Goal: Task Accomplishment & Management: Manage account settings

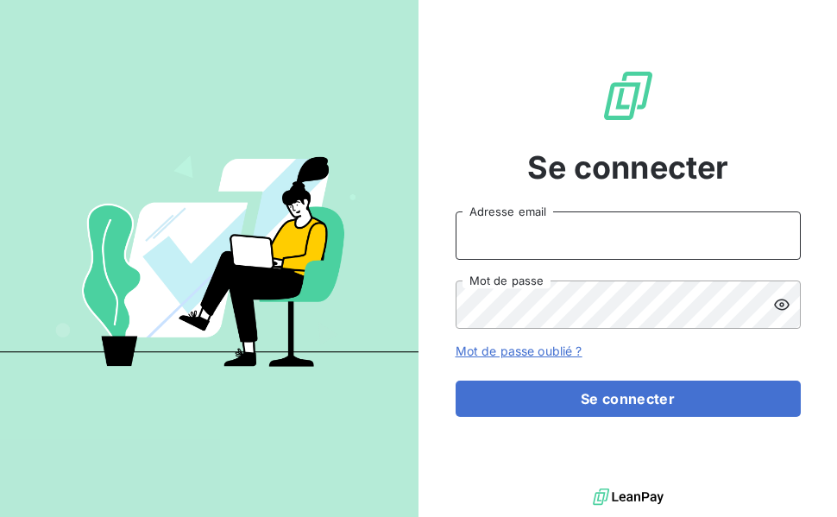
click at [501, 229] on input "Adresse email" at bounding box center [627, 235] width 345 height 48
type input "hl@jv-interim.fr"
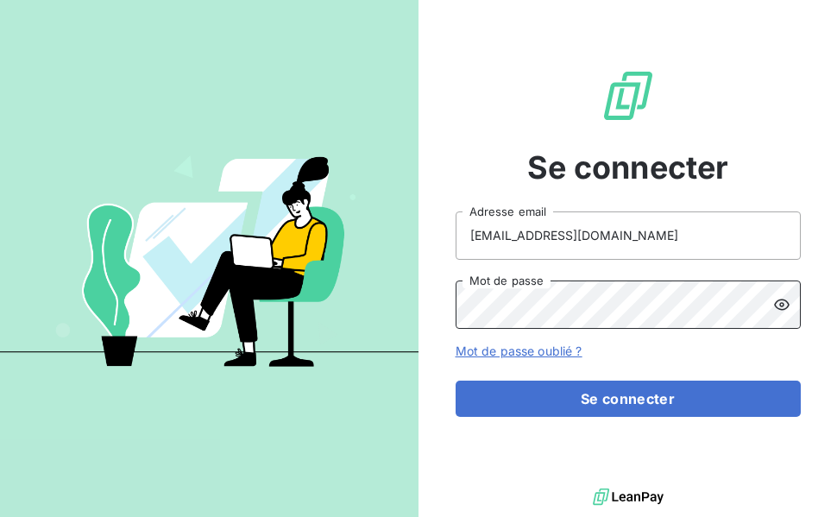
click at [455, 380] on button "Se connecter" at bounding box center [627, 398] width 345 height 36
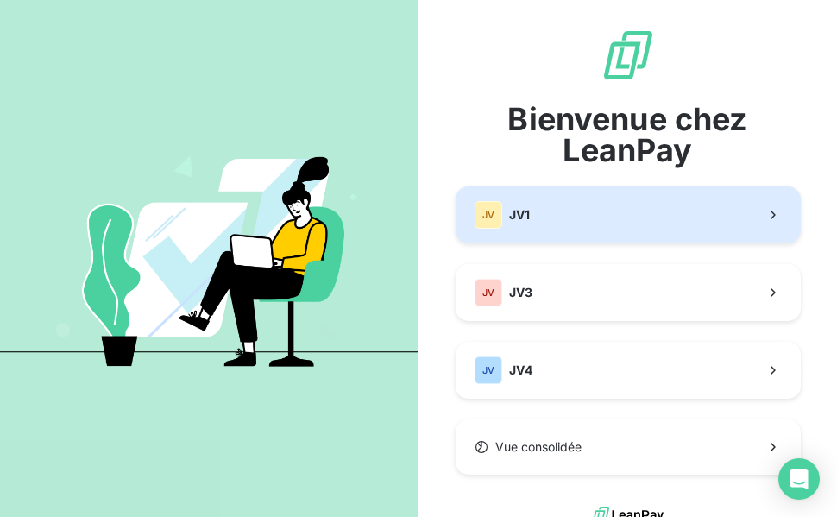
click at [582, 216] on button "JV JV1" at bounding box center [627, 214] width 345 height 57
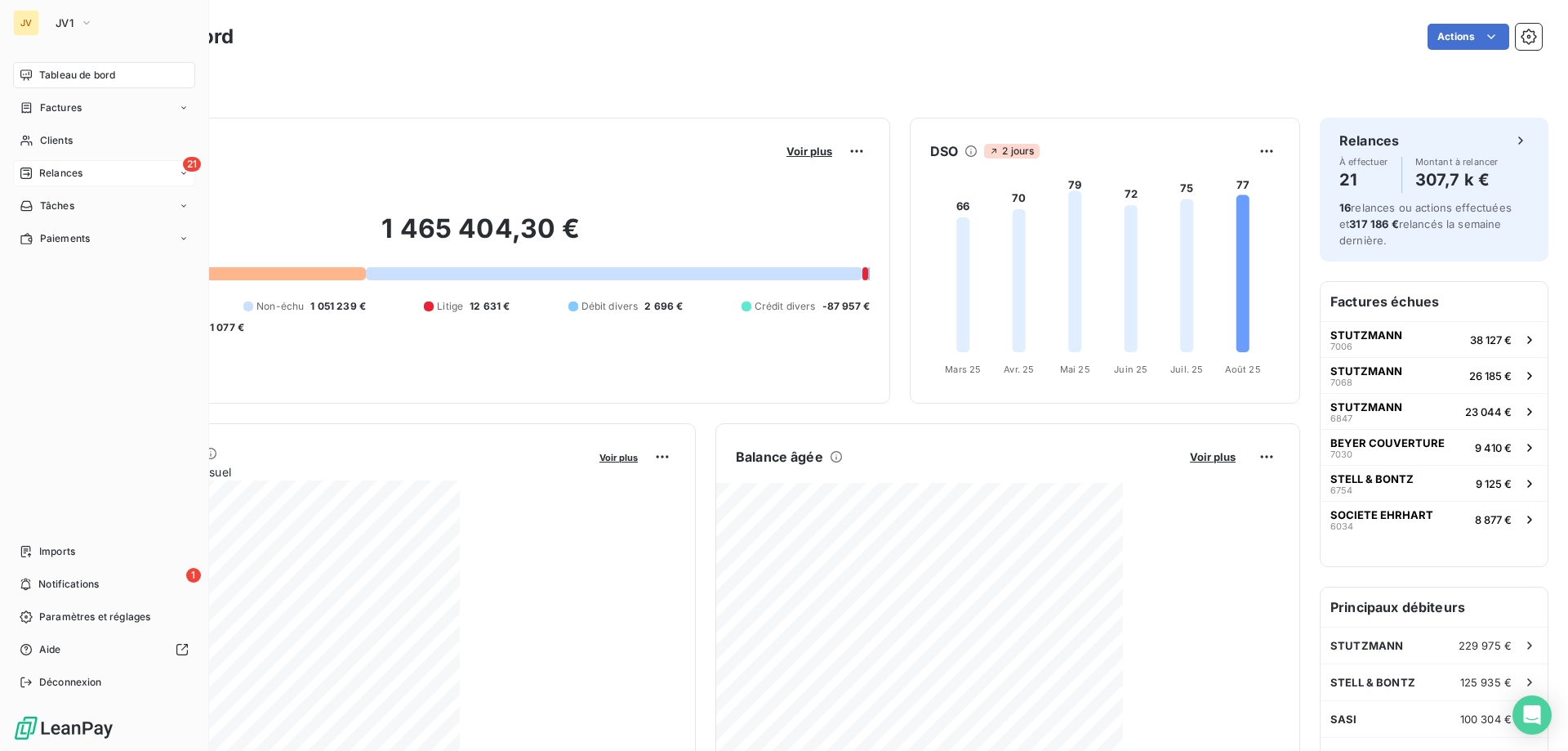
click at [44, 170] on span "Relances" at bounding box center [61, 173] width 44 height 15
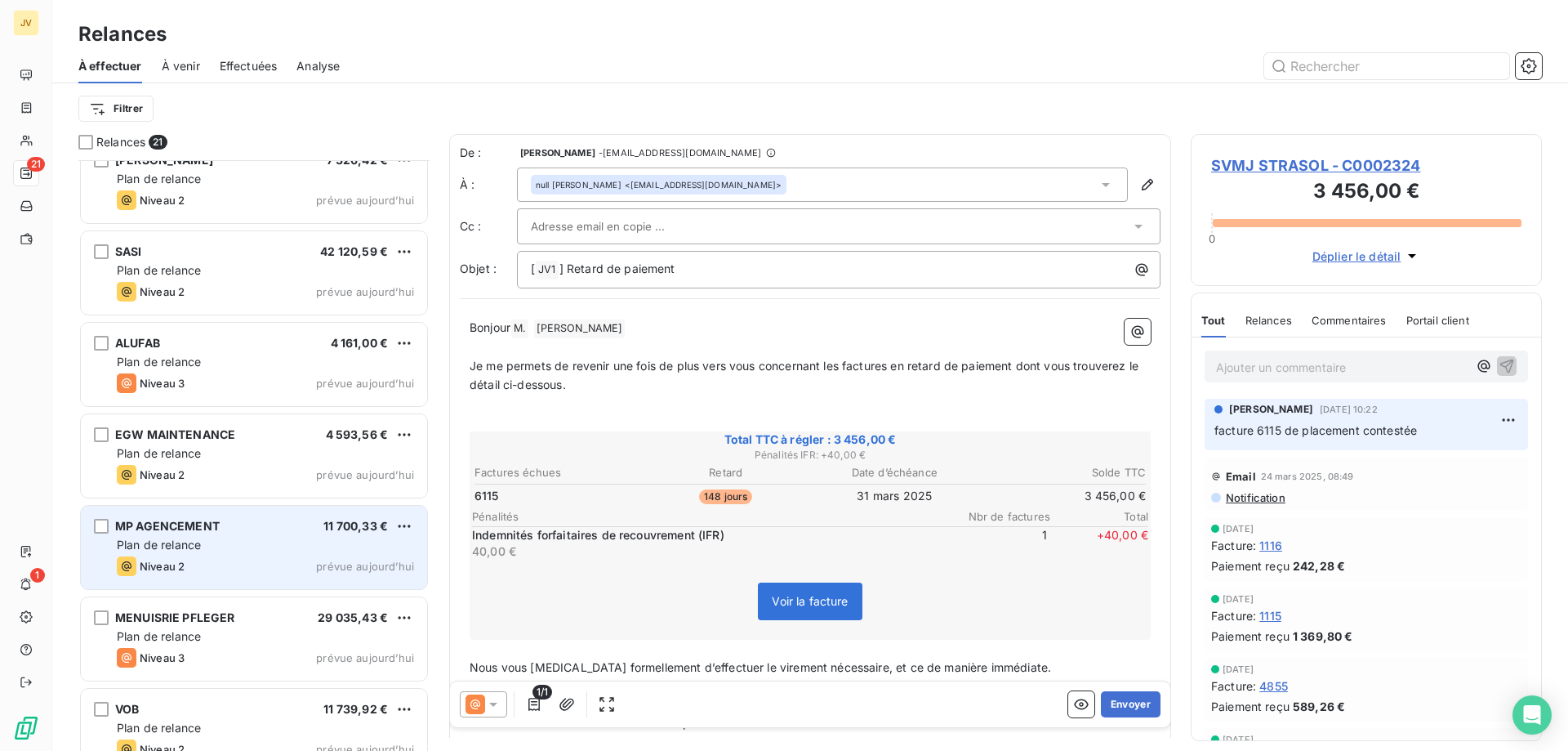
scroll to position [654, 0]
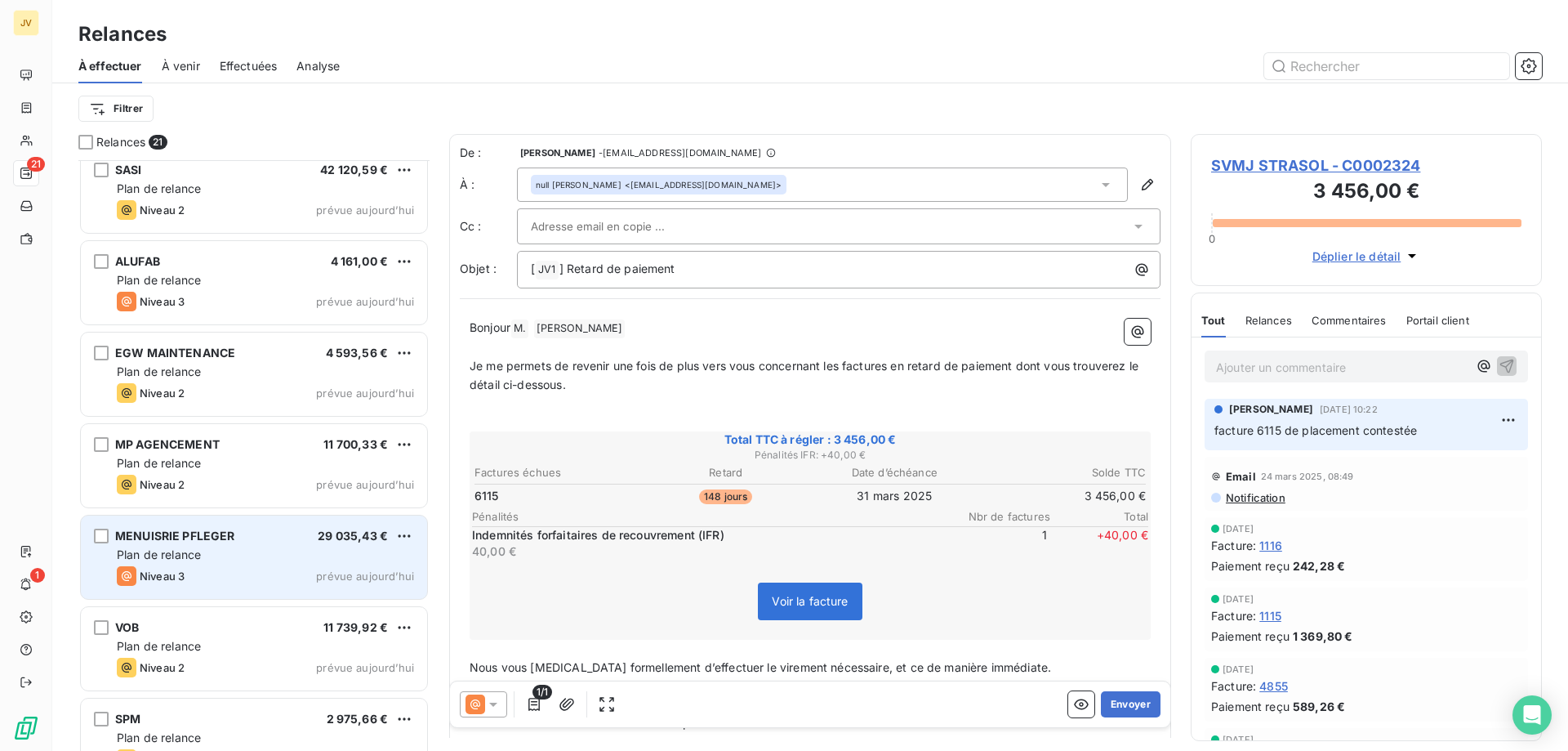
click at [285, 489] on div "Plan de relance" at bounding box center [265, 554] width 297 height 16
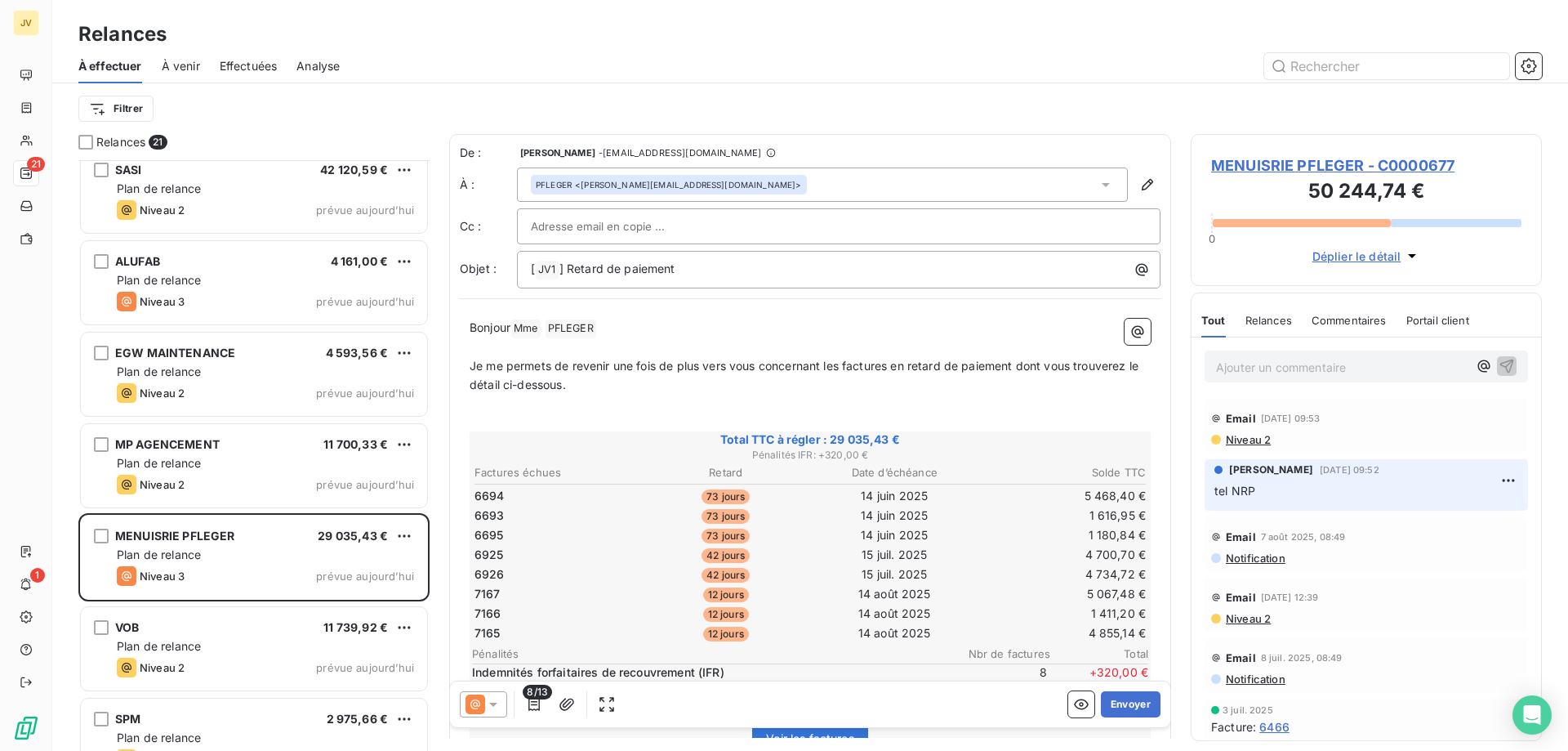
click at [792, 369] on p "Ajouter un commentaire ﻿" at bounding box center [1342, 367] width 252 height 21
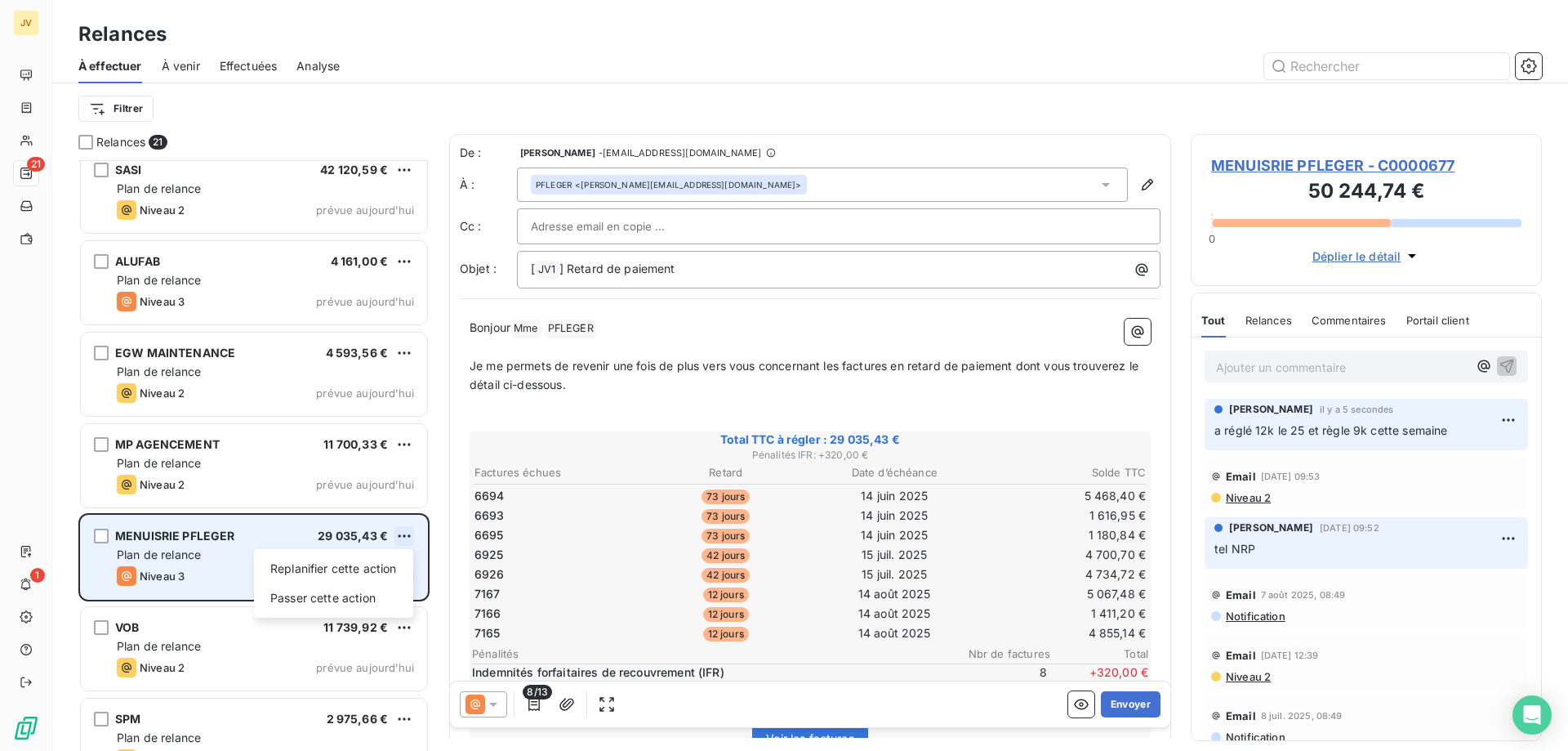
click at [401, 489] on html "JV 21 1 Relances À effectuer À venir Effectuées Analyse Filtrer Relances 21 MAR…" at bounding box center [784, 375] width 1568 height 751
click at [385, 489] on div "Replanifier cette action" at bounding box center [333, 569] width 146 height 27
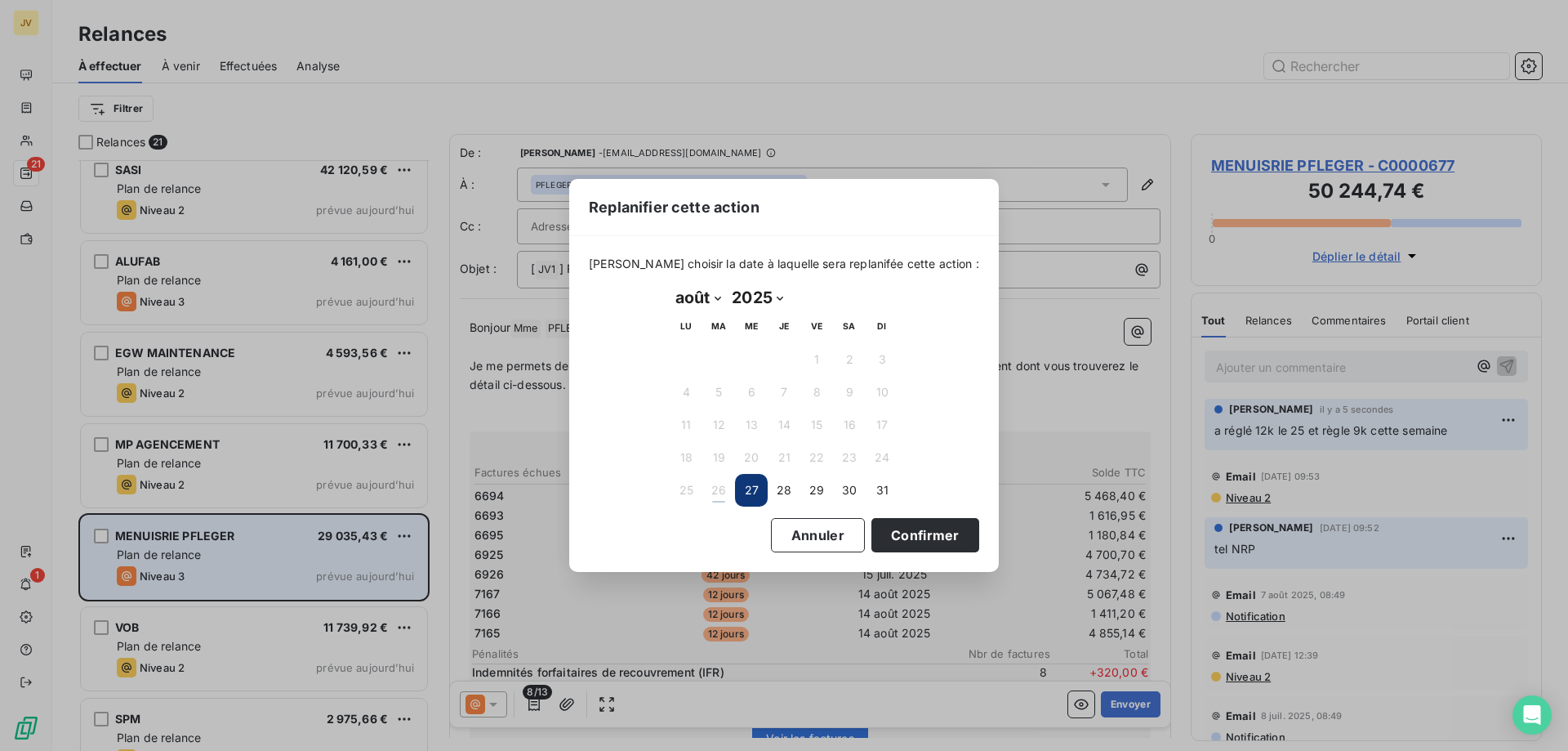
click at [707, 303] on select "janvier février mars avril mai juin juillet août septembre octobre novembre déc…" at bounding box center [698, 297] width 57 height 27
click at [669, 284] on select "janvier février mars avril mai juin juillet août septembre octobre novembre déc…" at bounding box center [698, 297] width 57 height 27
drag, startPoint x: 707, startPoint y: 309, endPoint x: 691, endPoint y: 492, distance: 183.7
click at [692, 489] on button "27" at bounding box center [686, 490] width 33 height 33
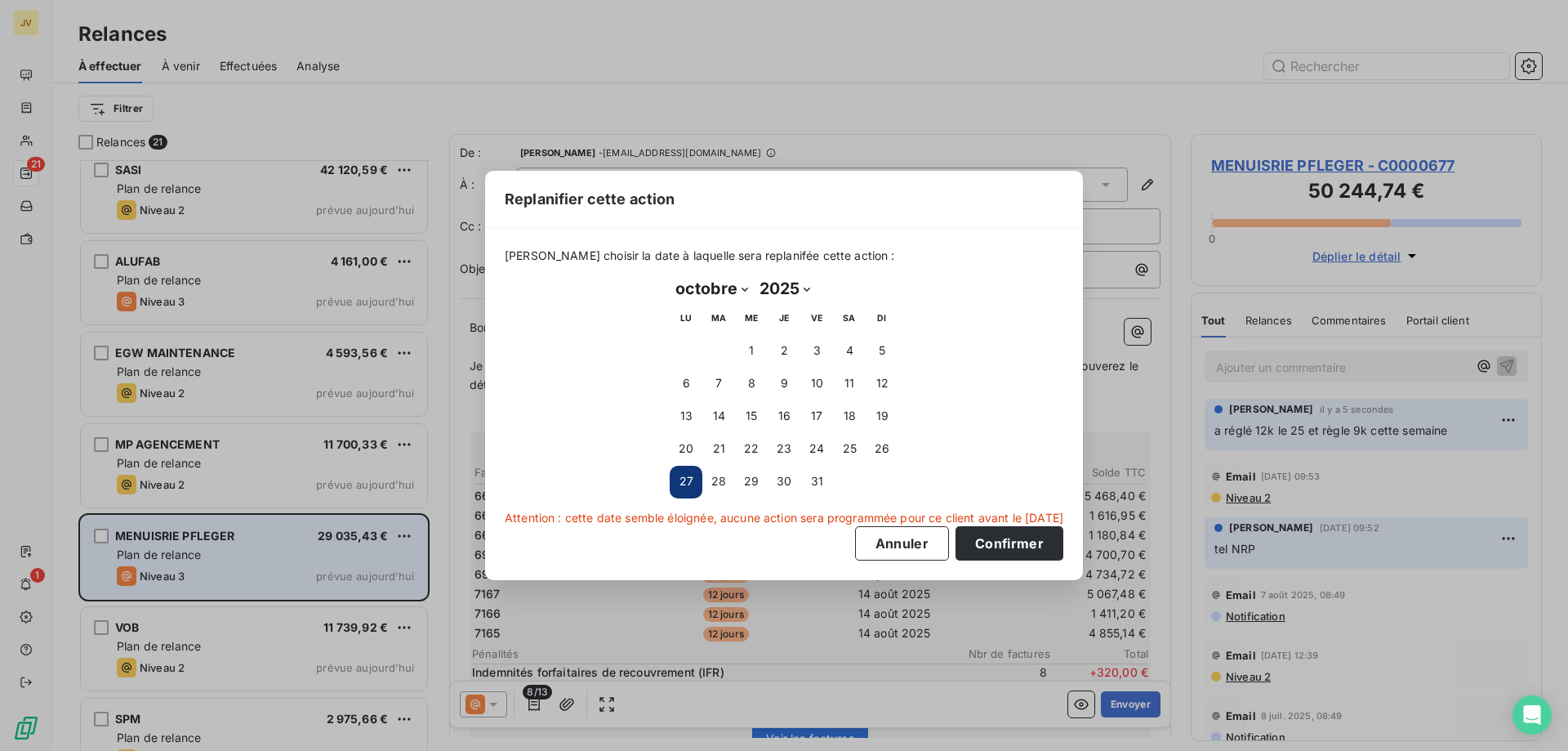
click at [739, 282] on select "janvier février mars avril mai juin juillet août septembre octobre novembre déc…" at bounding box center [711, 289] width 84 height 27
select select "8"
click at [669, 276] on select "janvier février mars avril mai juin juillet août septembre octobre novembre déc…" at bounding box center [711, 289] width 84 height 27
click at [716, 352] on button "2" at bounding box center [719, 351] width 33 height 33
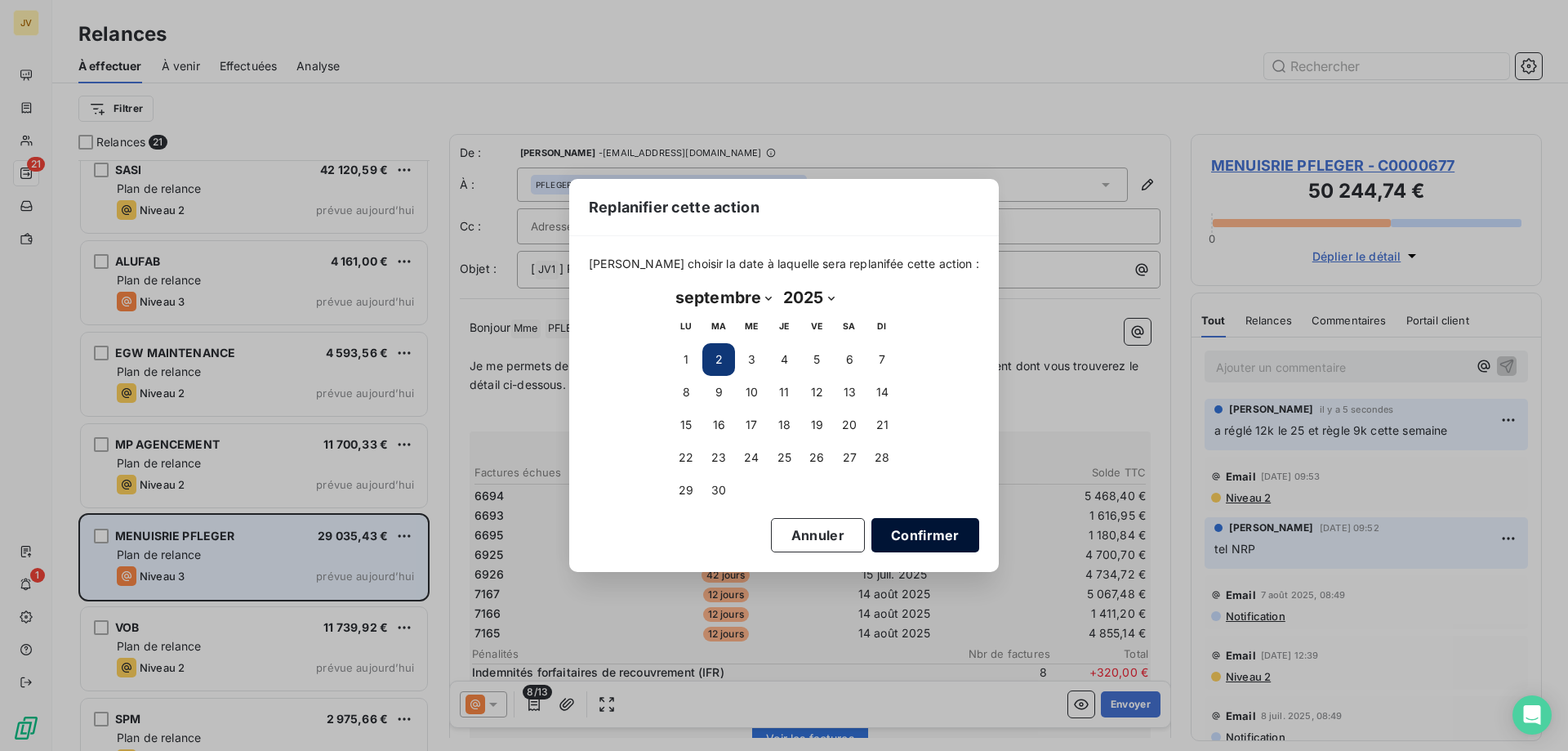
click at [792, 489] on button "Confirmer" at bounding box center [925, 535] width 108 height 34
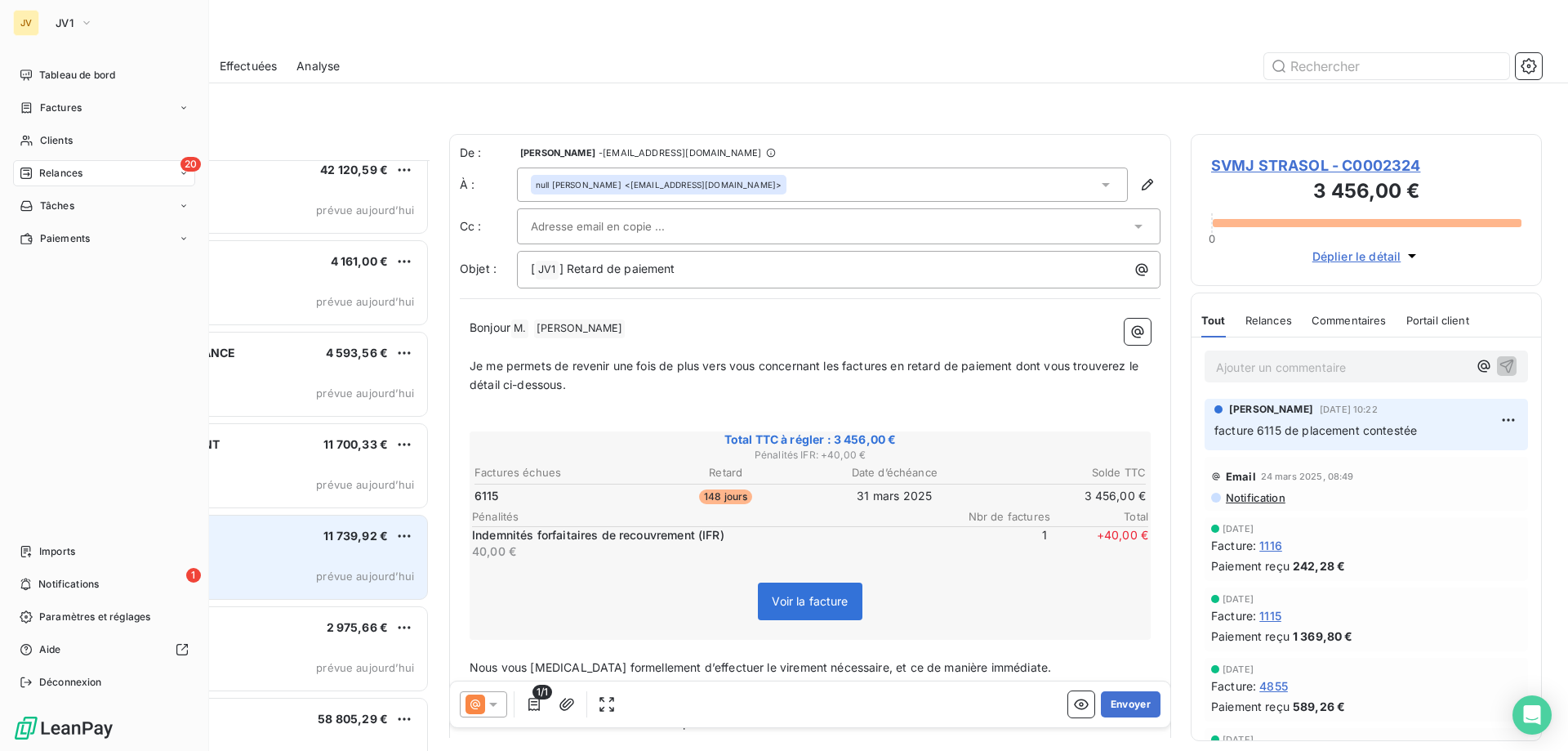
drag, startPoint x: 45, startPoint y: 160, endPoint x: 45, endPoint y: 419, distance: 259.0
click at [45, 423] on div "Tableau de bord Factures Clients 20 Relances Tâches Paiements Imports 1 Notific…" at bounding box center [104, 379] width 182 height 633
click at [83, 143] on div "Clients" at bounding box center [104, 141] width 182 height 27
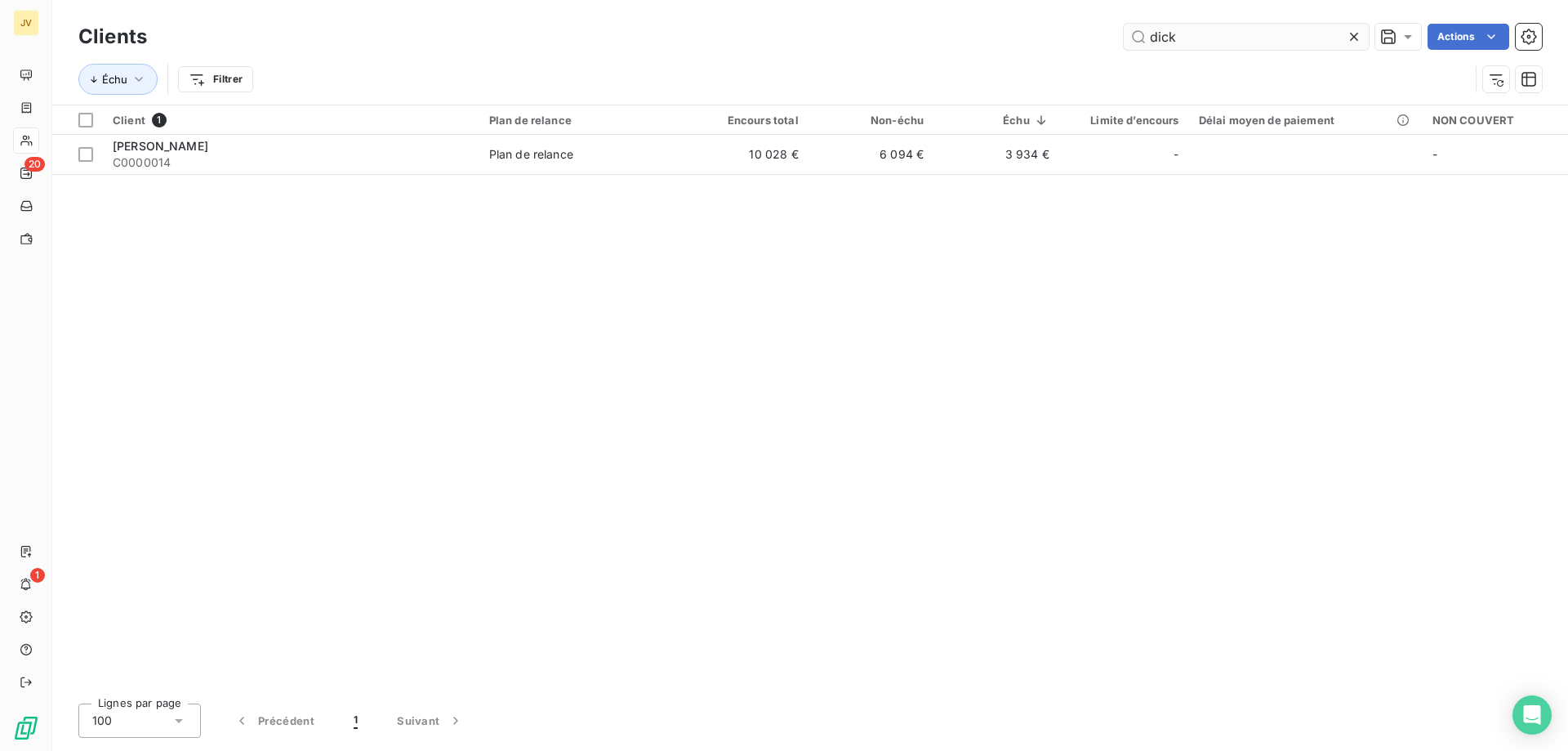
type input "dick"
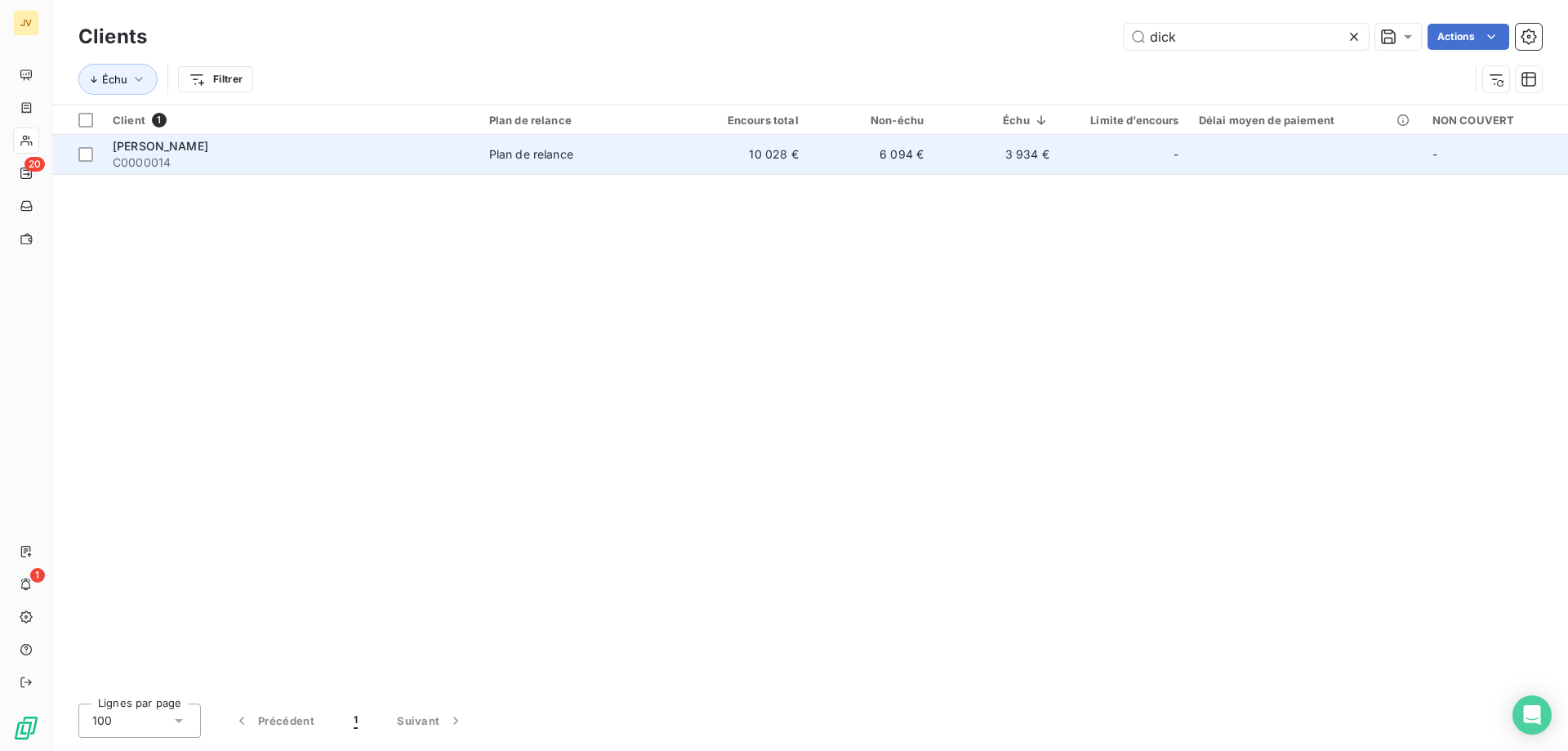
click at [792, 165] on td "3 934 €" at bounding box center [996, 153] width 126 height 39
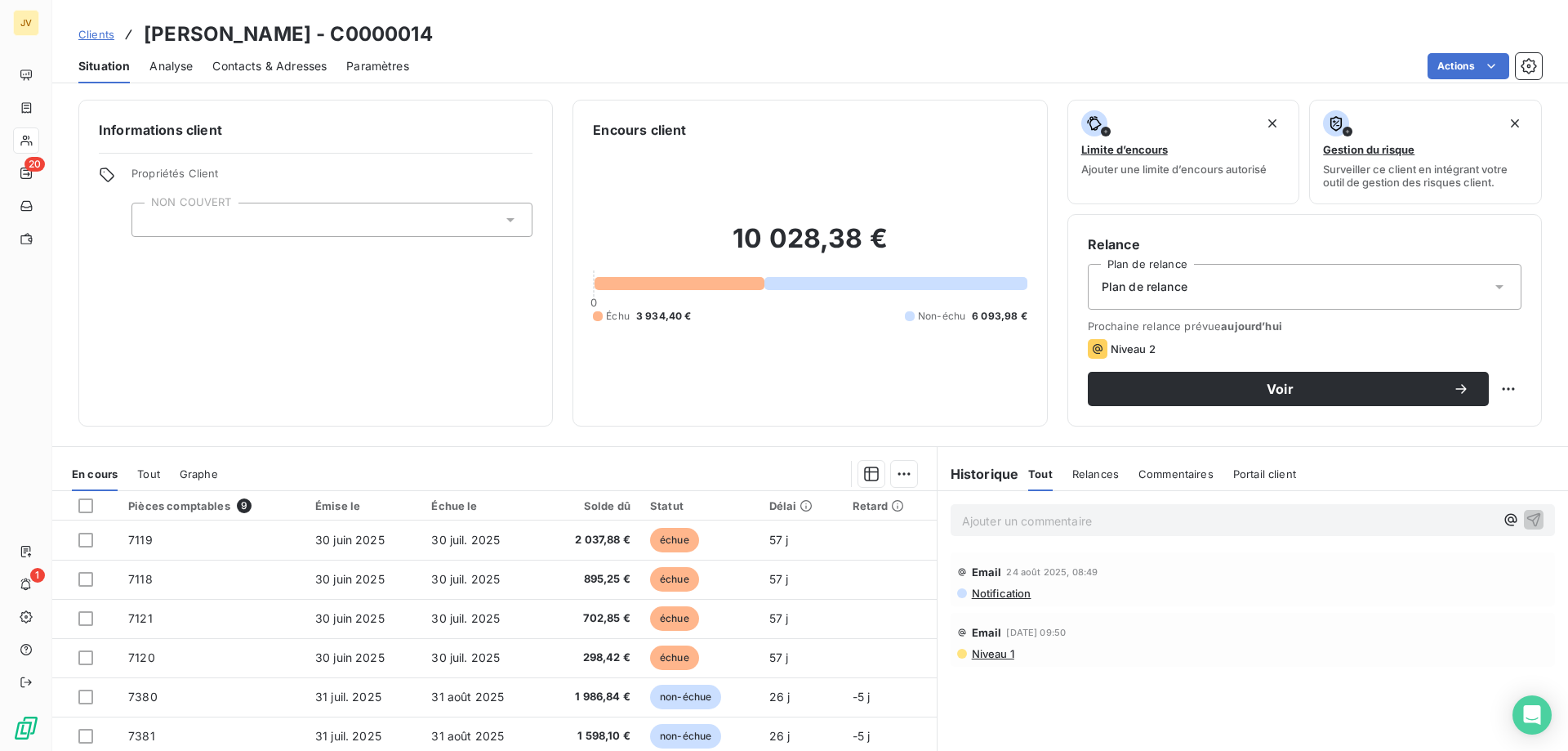
click at [792, 489] on p "Ajouter un commentaire ﻿" at bounding box center [1228, 521] width 532 height 21
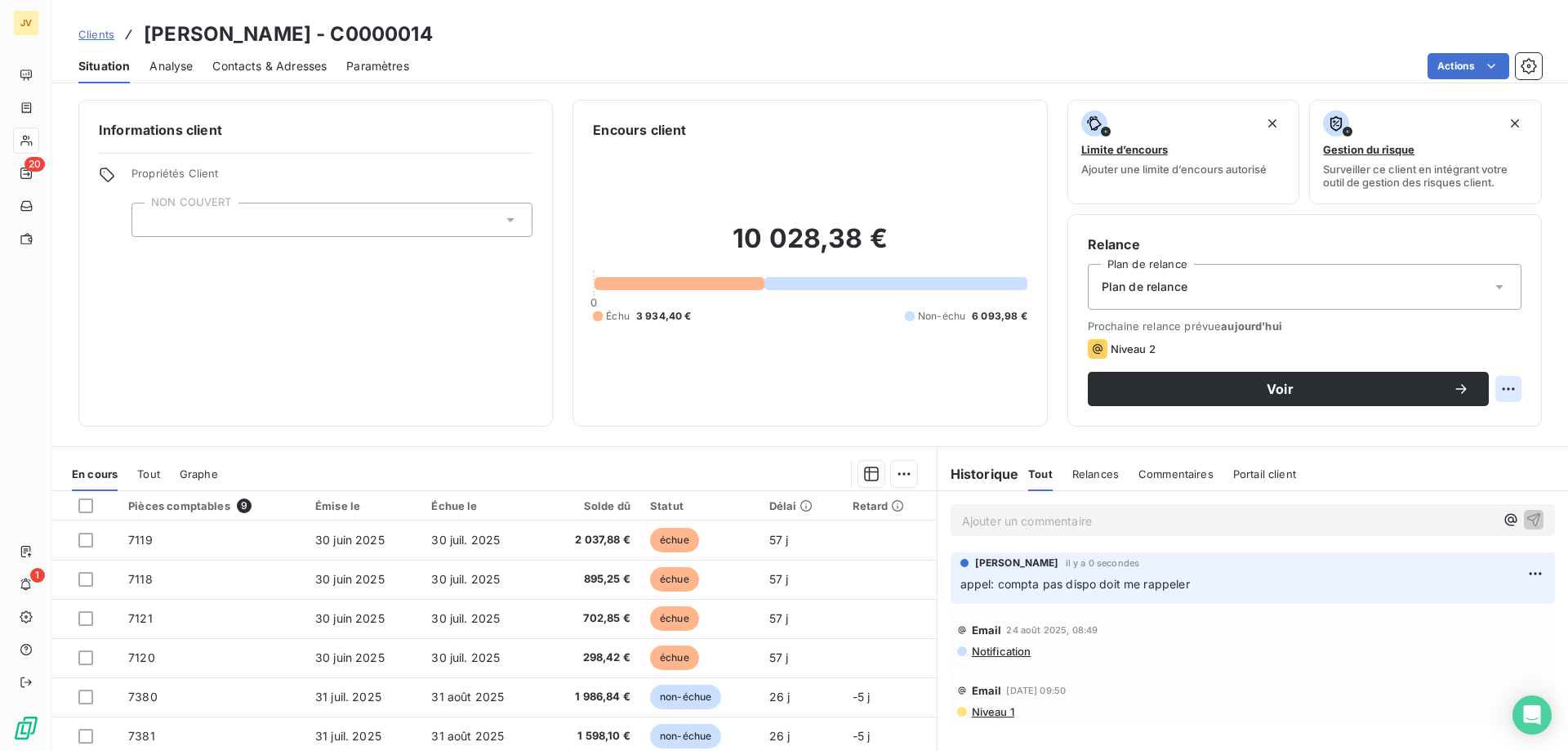
click at [792, 385] on html "JV 20 1 Clients DICK LOUIS - C0000014 Situation Analyse Contacts & Adresses Par…" at bounding box center [784, 375] width 1568 height 751
click at [792, 420] on div "Replanifier cette action" at bounding box center [1429, 425] width 146 height 27
select select "7"
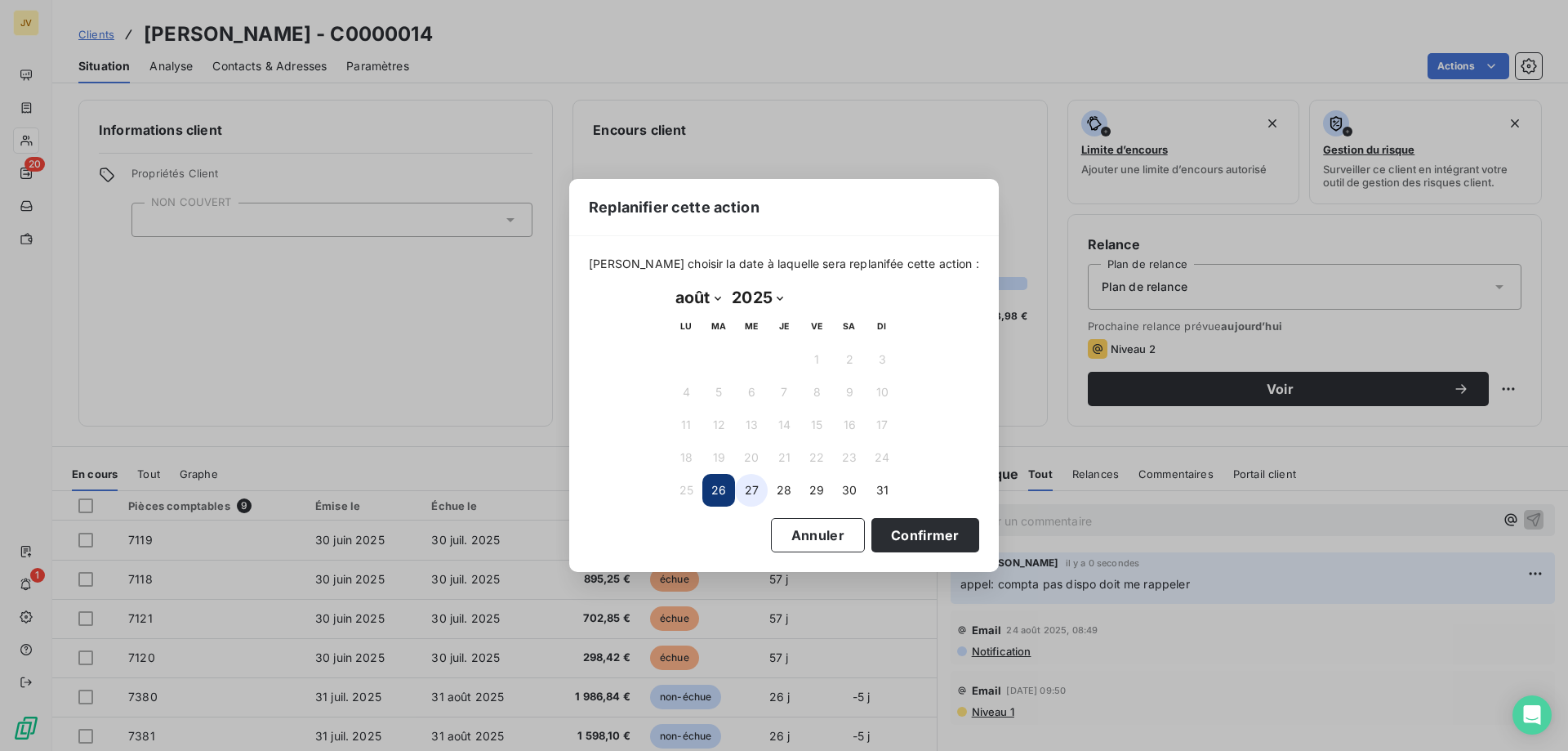
click at [746, 489] on button "27" at bounding box center [751, 490] width 33 height 33
click at [792, 489] on button "Confirmer" at bounding box center [925, 535] width 108 height 34
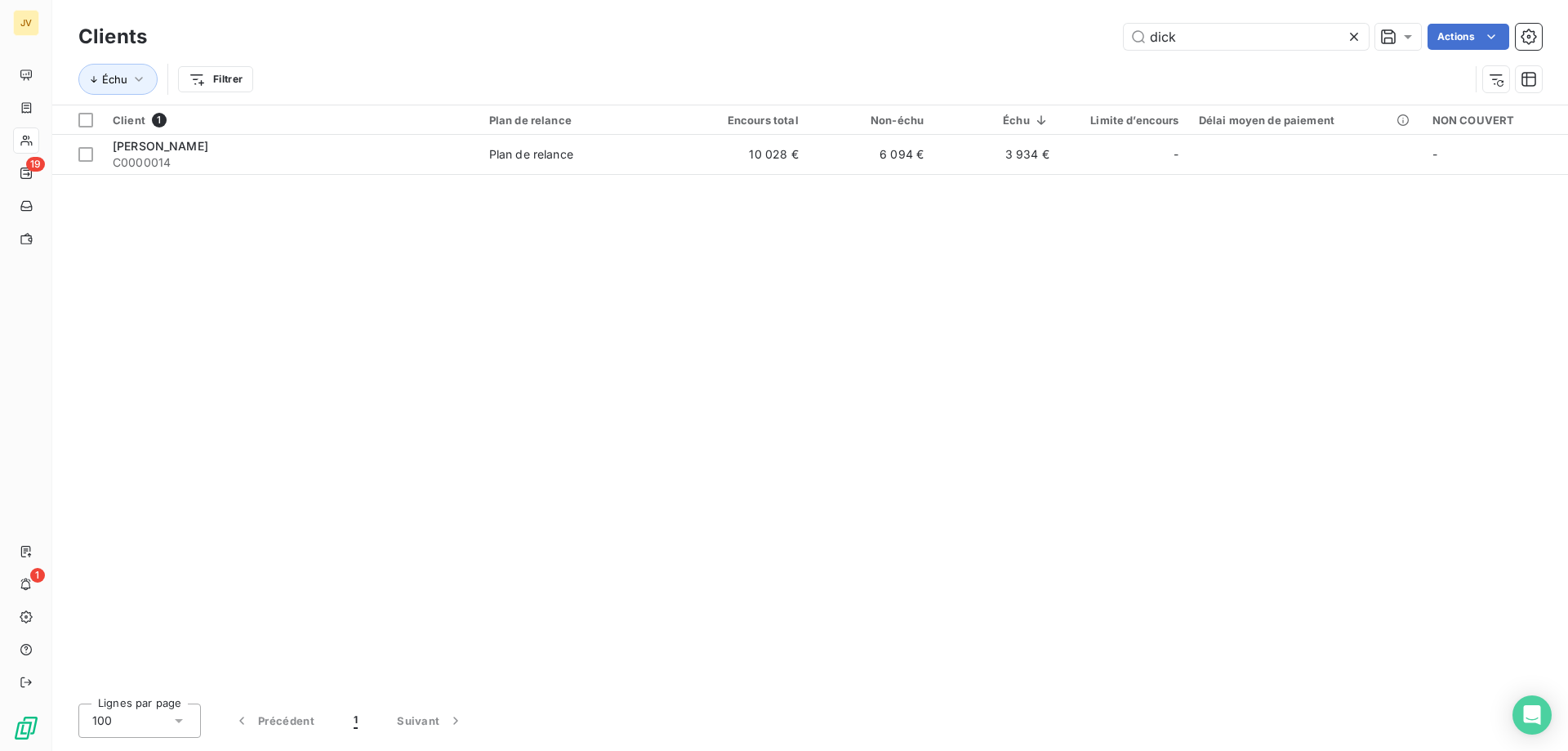
drag, startPoint x: 1154, startPoint y: 35, endPoint x: 1097, endPoint y: 35, distance: 57.0
click at [792, 35] on div "dick Actions" at bounding box center [854, 37] width 1376 height 27
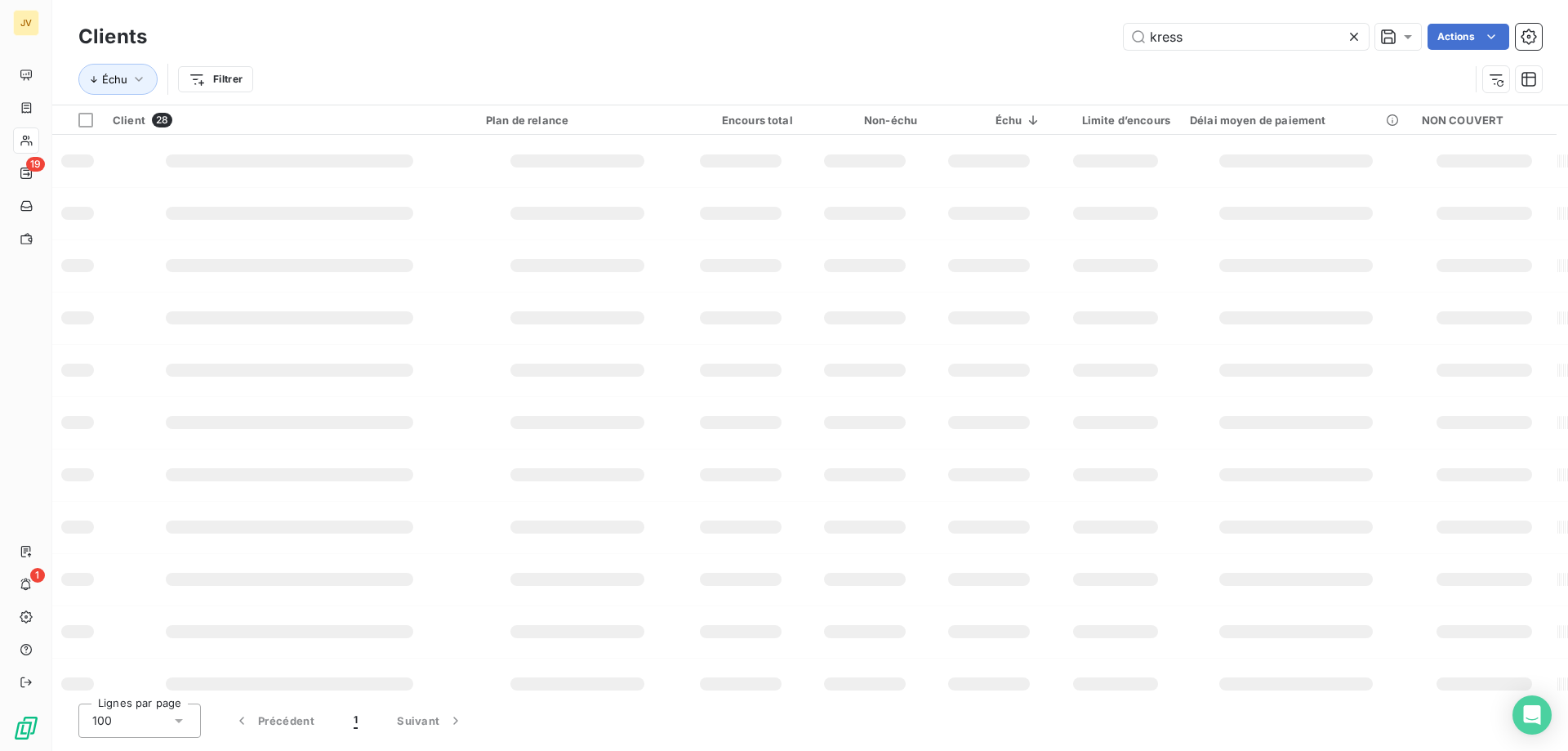
type input "kress"
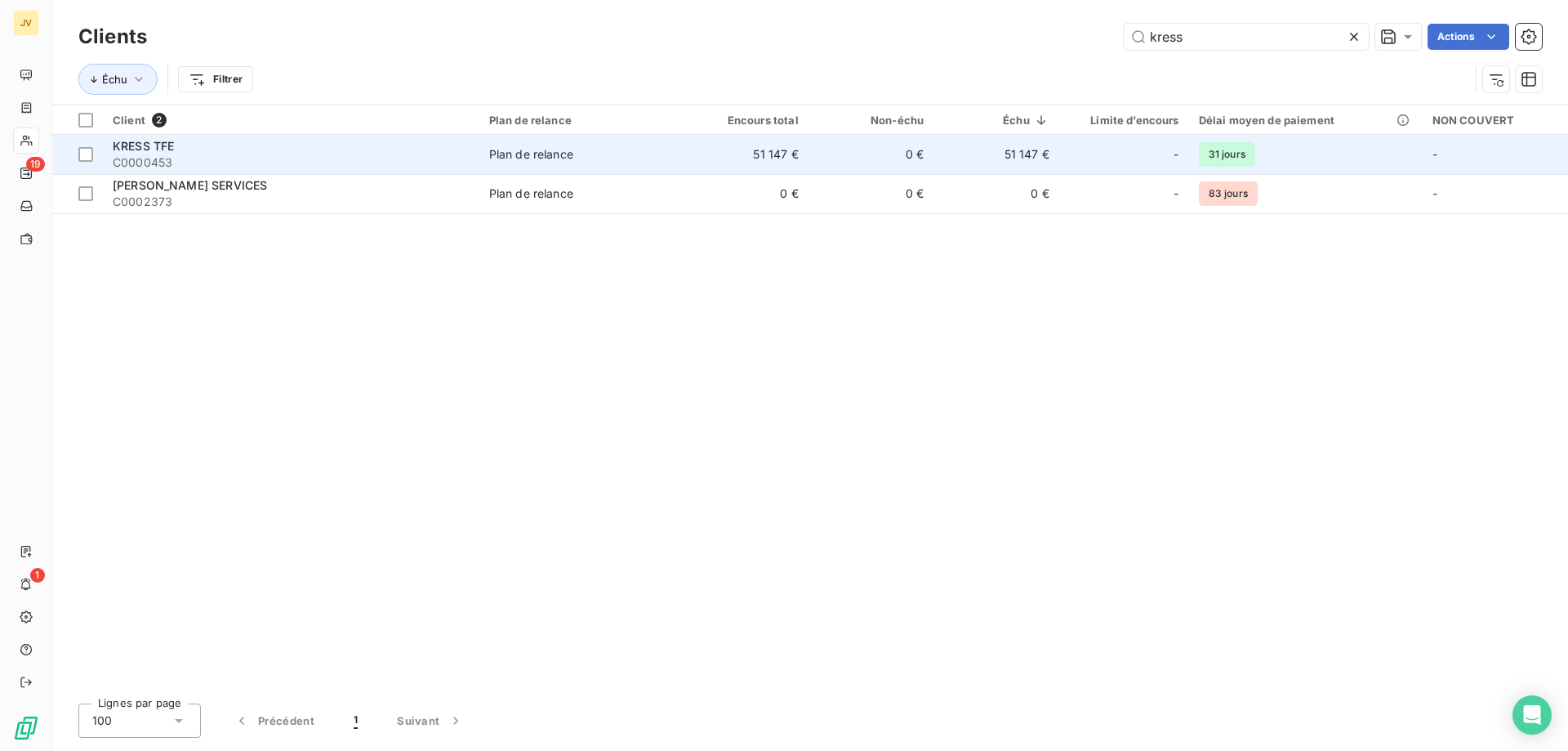
click at [370, 148] on div "KRESS TFE" at bounding box center [291, 146] width 357 height 16
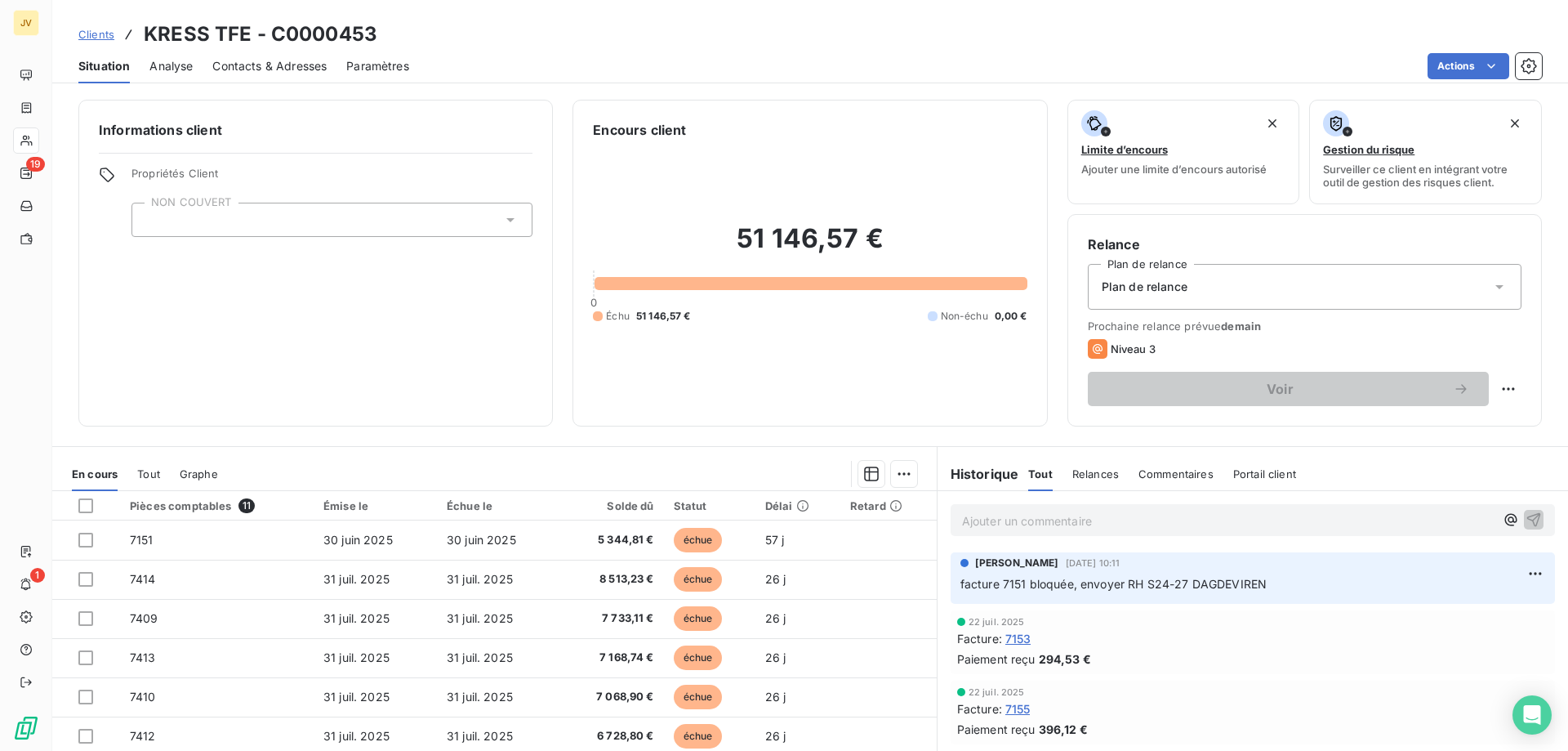
click at [792, 489] on p "Ajouter un commentaire ﻿" at bounding box center [1228, 521] width 532 height 21
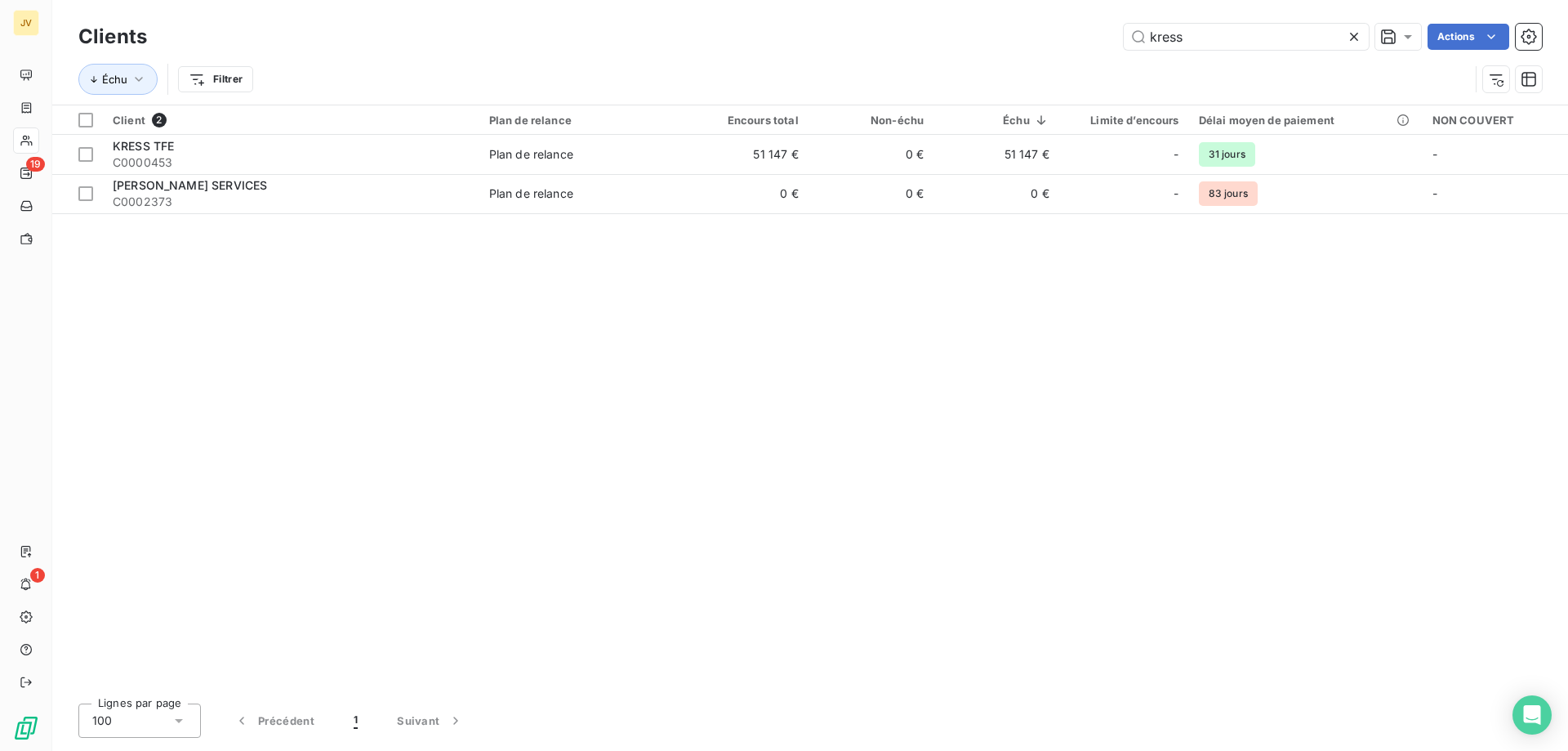
drag, startPoint x: 1251, startPoint y: 29, endPoint x: 1008, endPoint y: 39, distance: 243.2
click at [792, 41] on div "kress Actions" at bounding box center [854, 37] width 1376 height 27
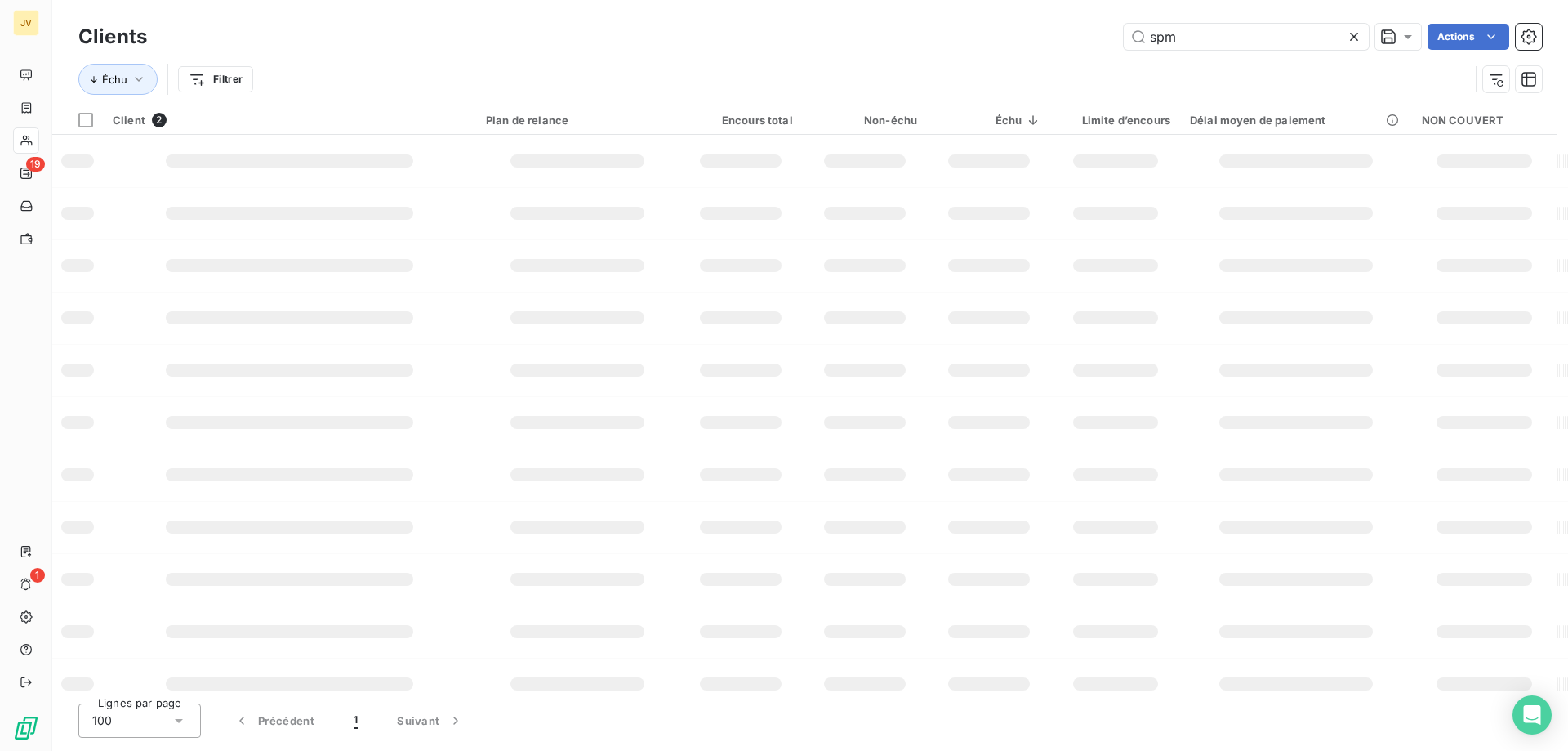
type input "spm"
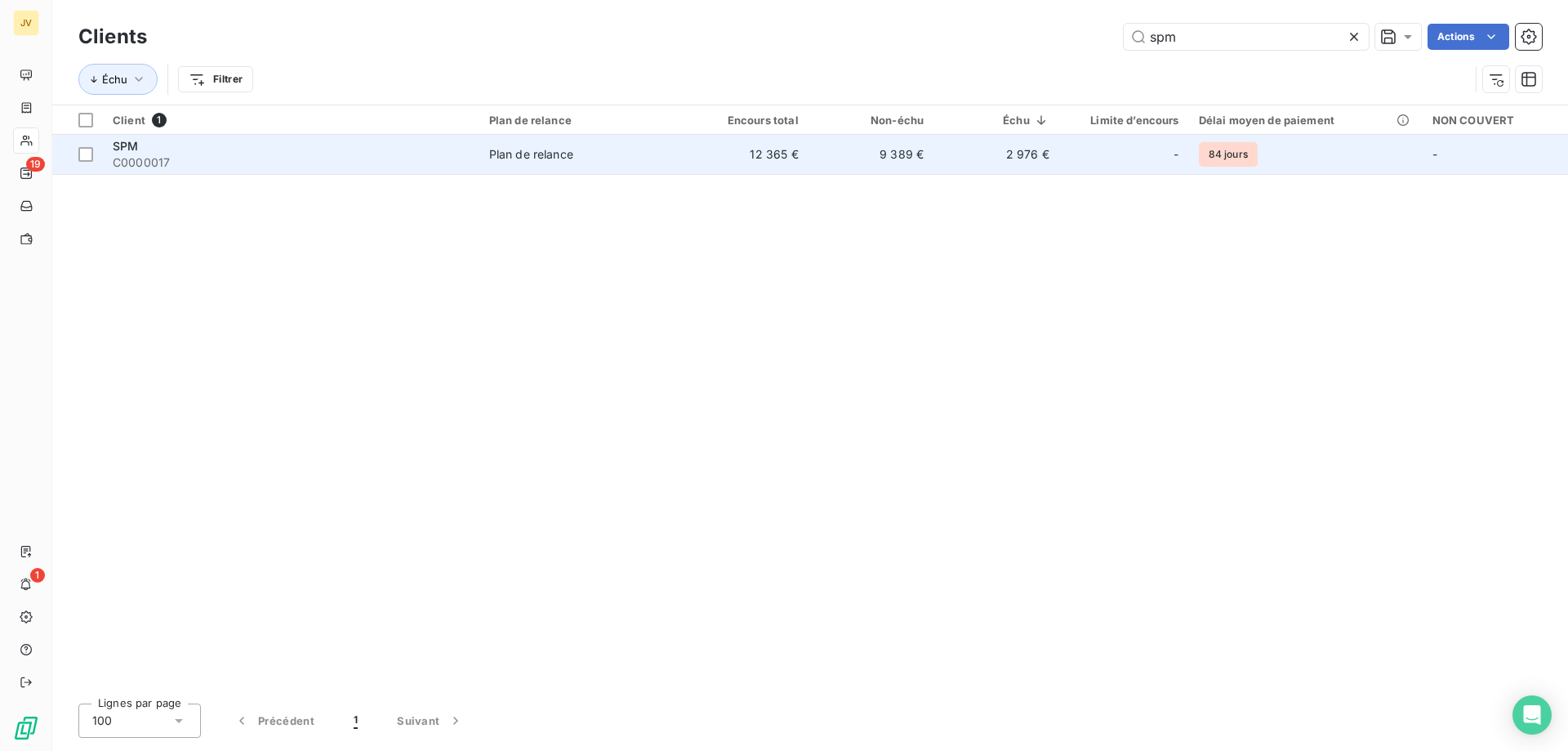
click at [792, 164] on td "9 389 €" at bounding box center [871, 153] width 126 height 39
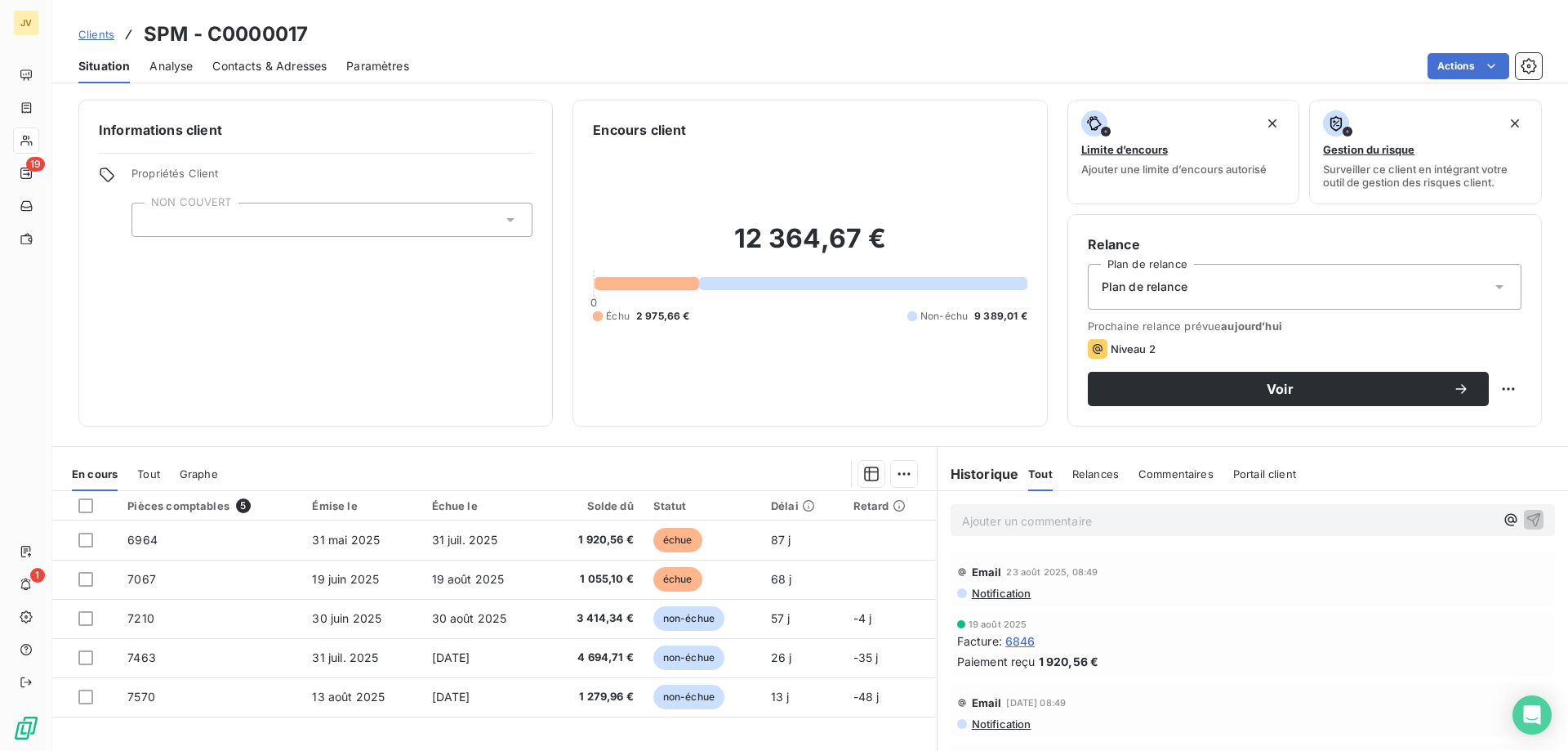
click at [792, 369] on div "Prochaine relance prévue aujourd’hui Niveau 2 Voir" at bounding box center [1305, 362] width 434 height 86
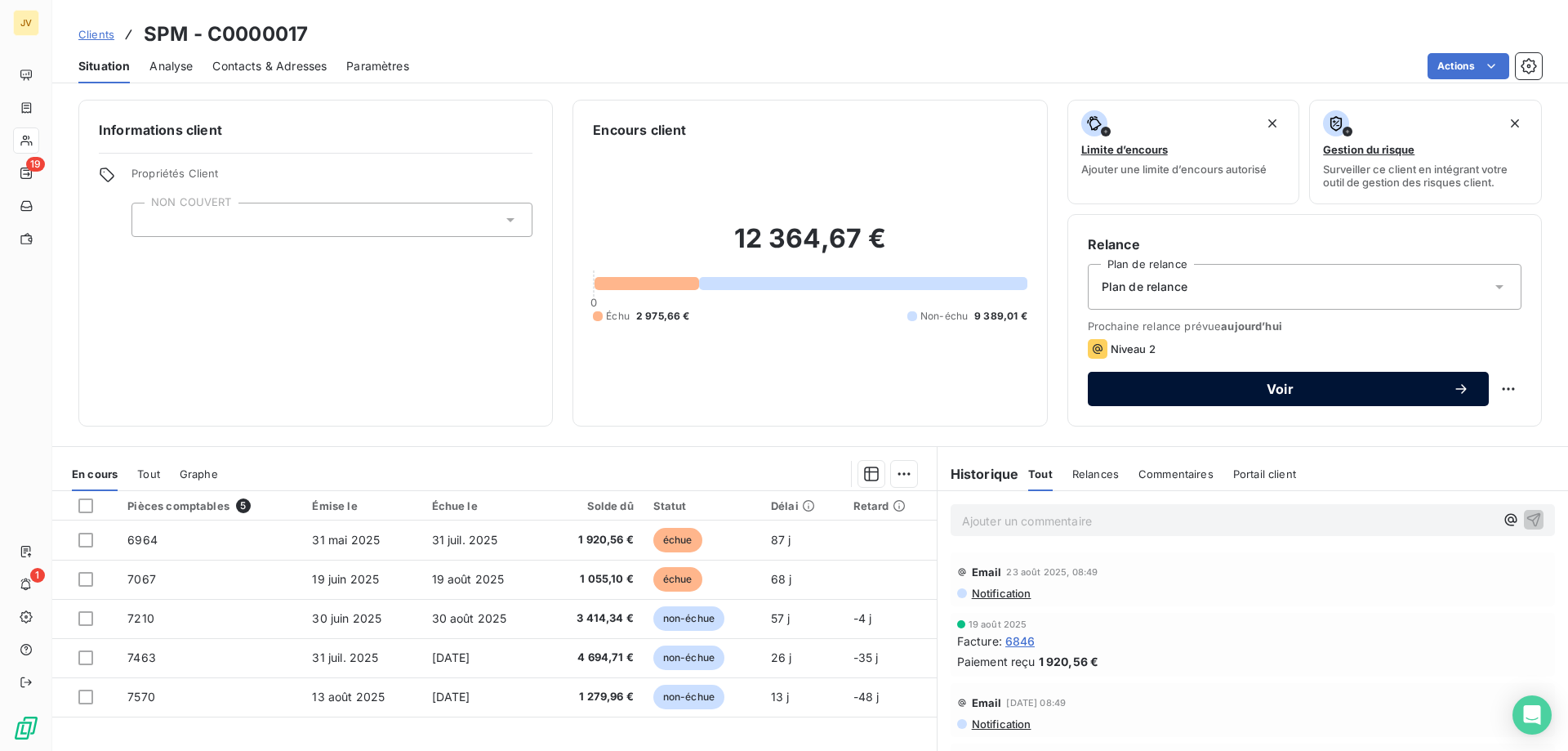
click at [792, 381] on div "Voir" at bounding box center [1289, 388] width 362 height 16
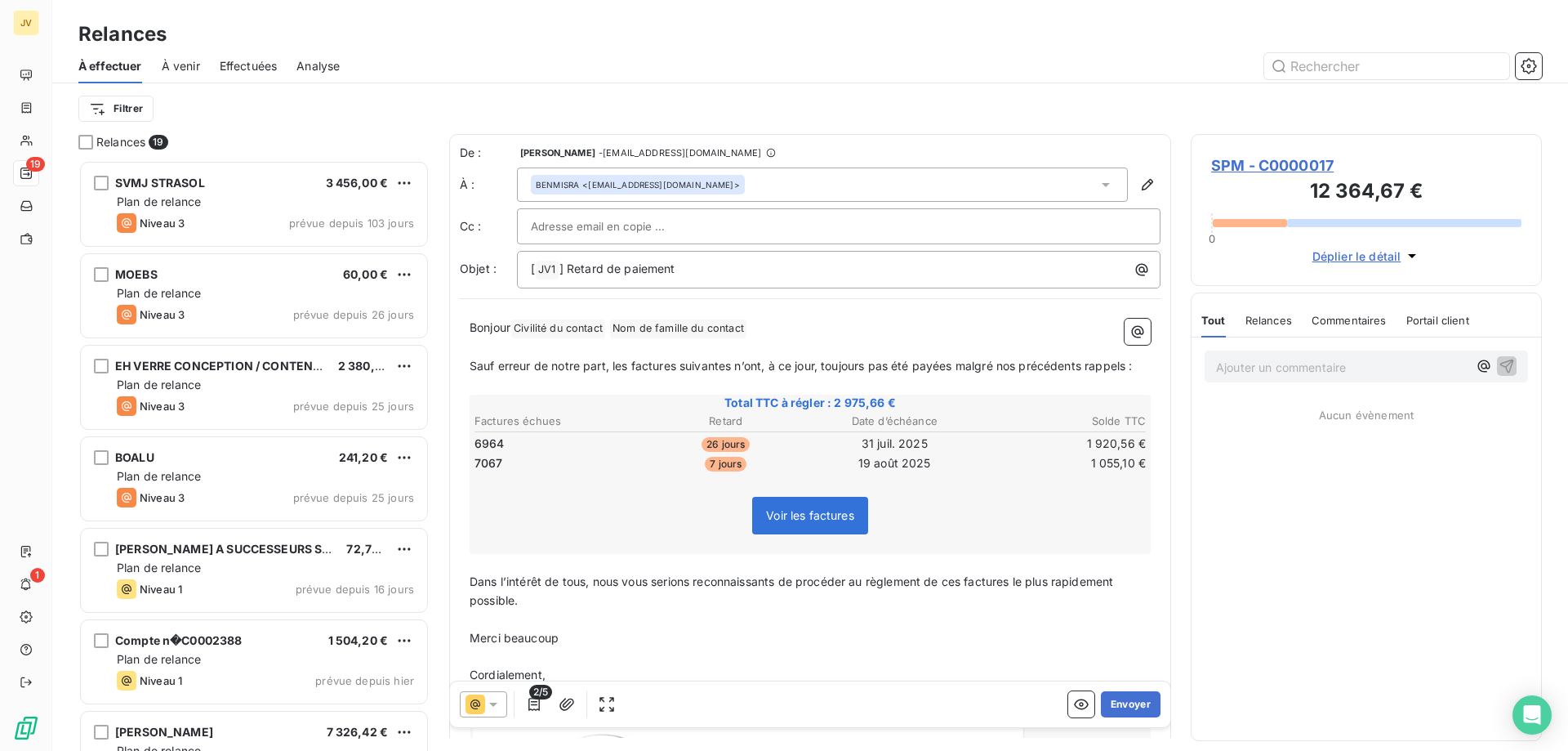
scroll to position [579, 339]
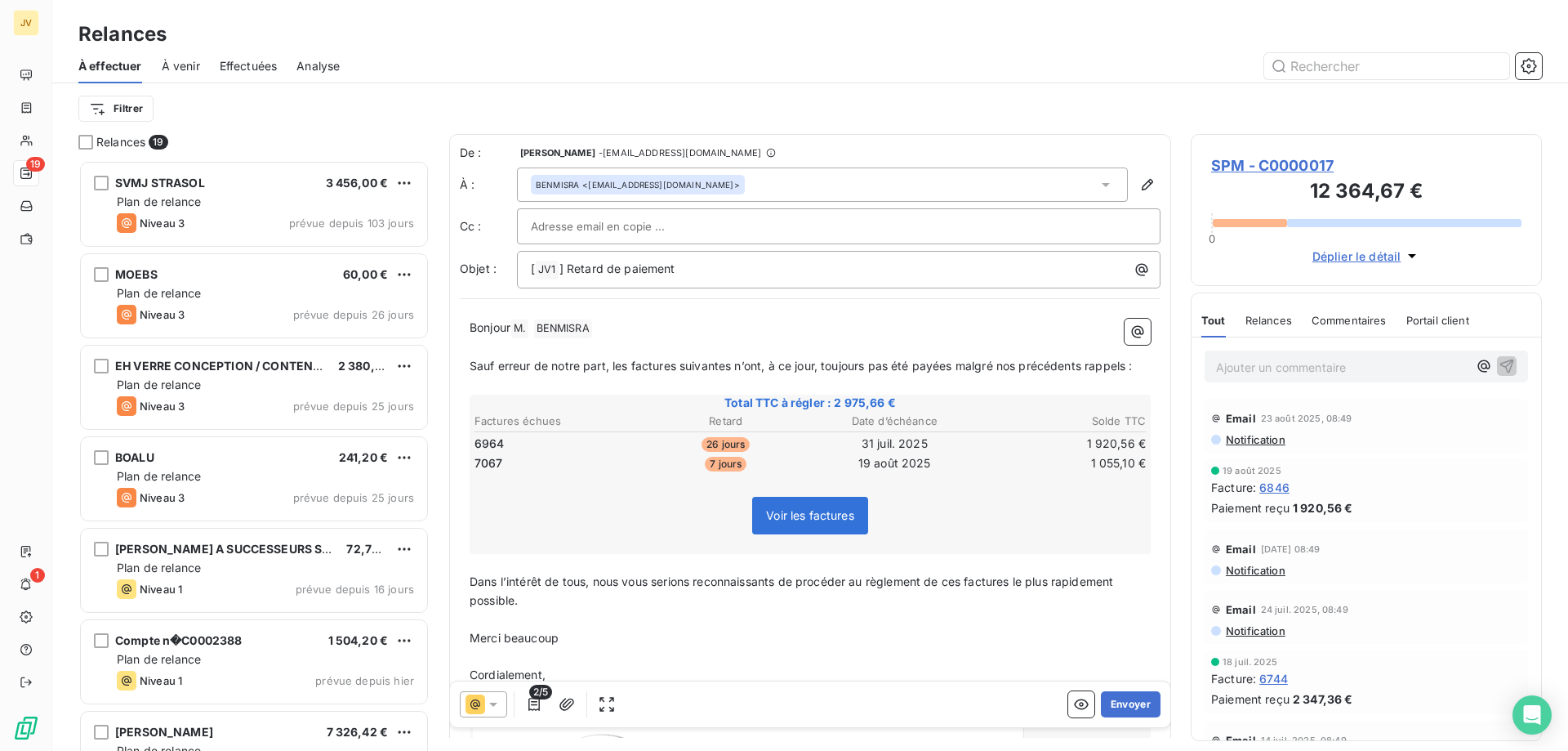
click at [497, 489] on icon at bounding box center [492, 704] width 16 height 16
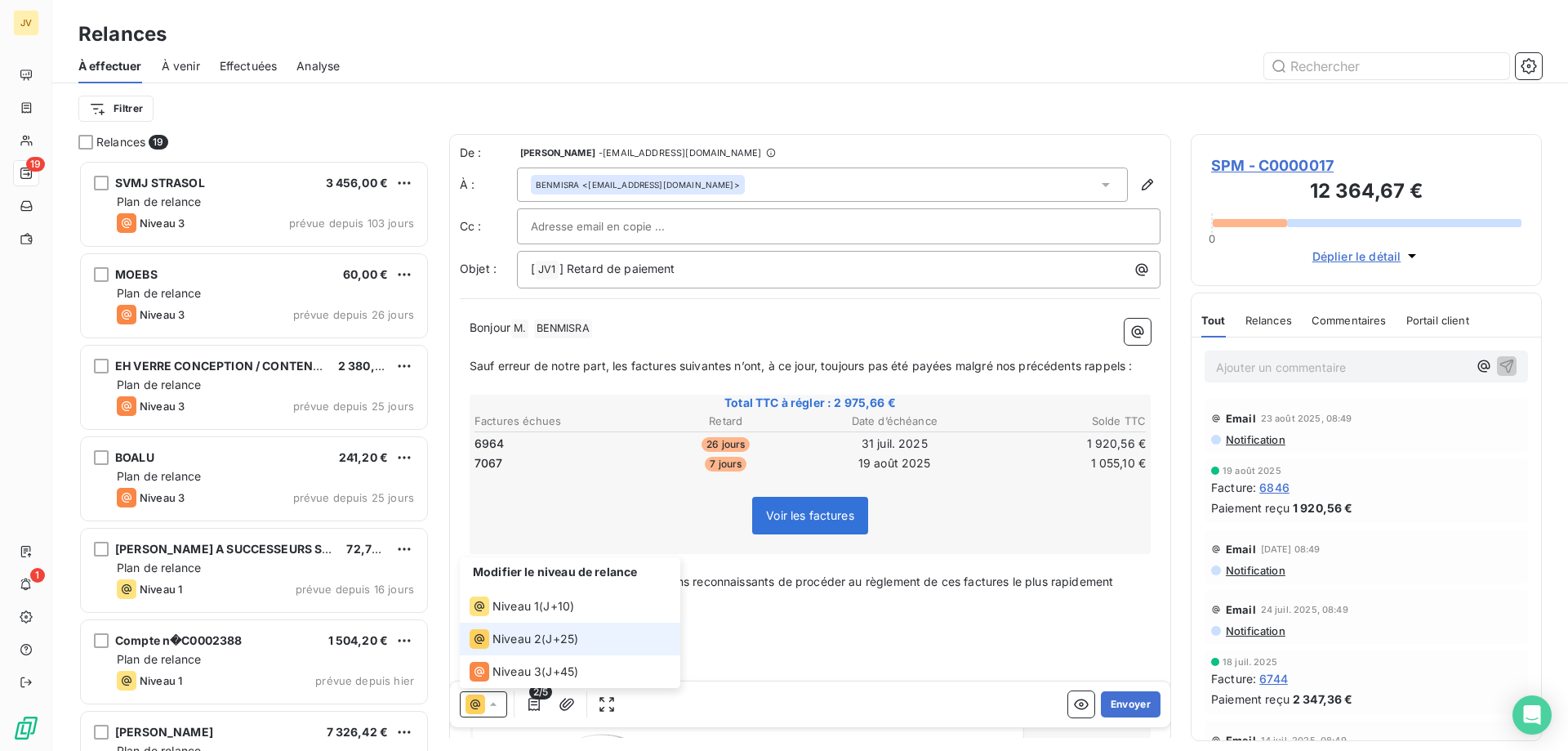
click at [497, 489] on icon at bounding box center [492, 704] width 16 height 16
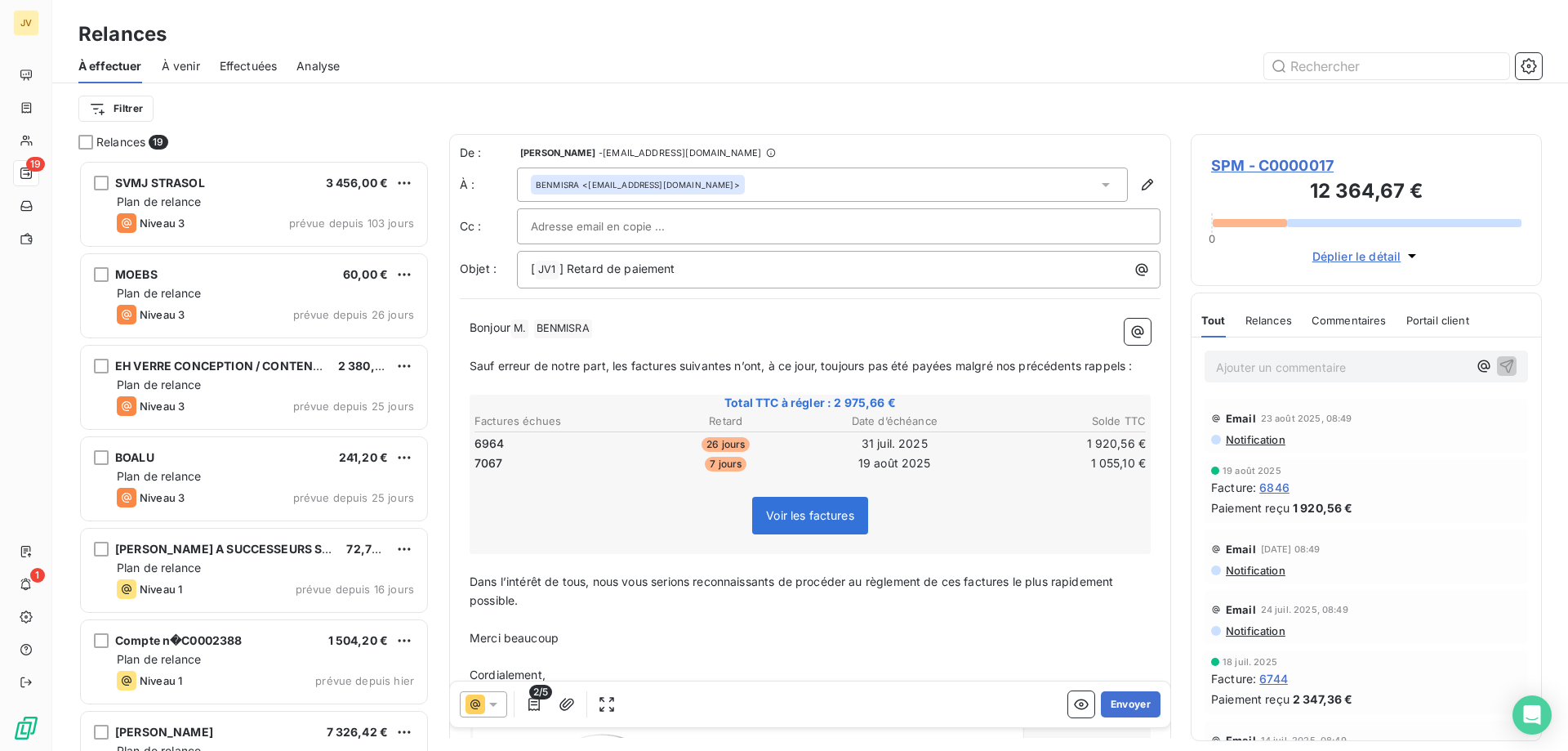
click at [494, 489] on icon at bounding box center [492, 704] width 16 height 16
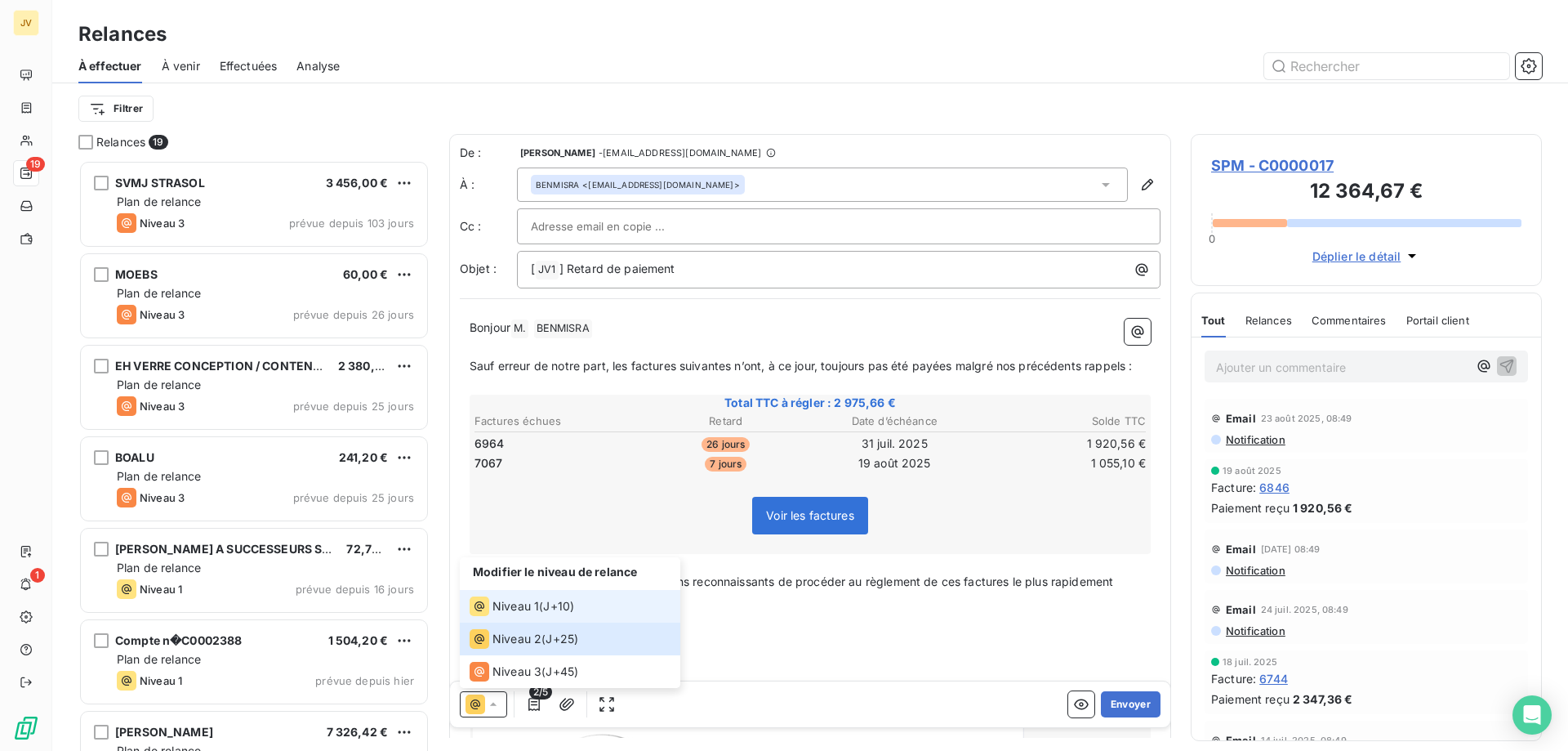
click at [490, 489] on div "Niveau 1" at bounding box center [504, 606] width 69 height 20
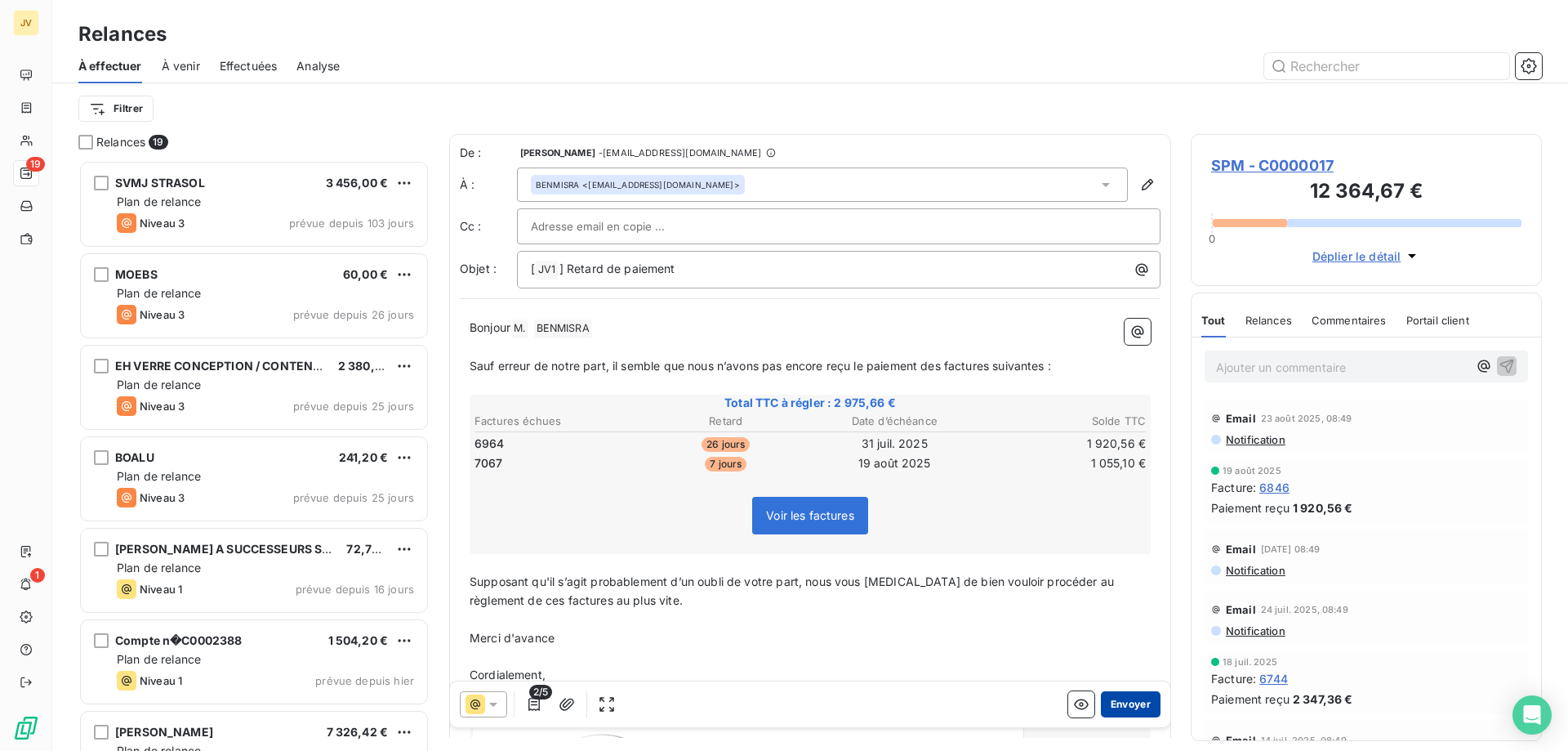
click at [792, 489] on button "Envoyer" at bounding box center [1131, 705] width 60 height 27
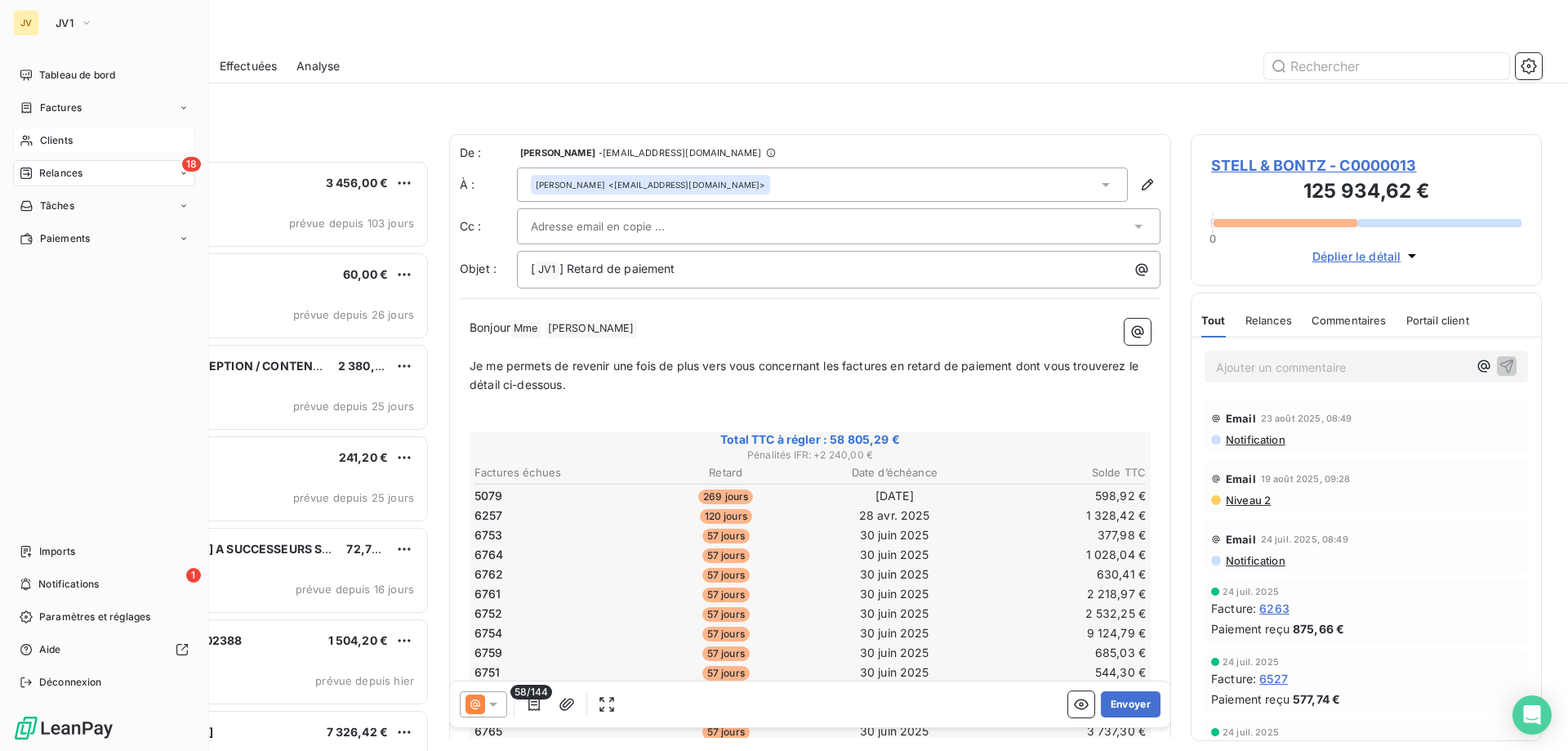
click at [47, 141] on span "Clients" at bounding box center [56, 141] width 33 height 15
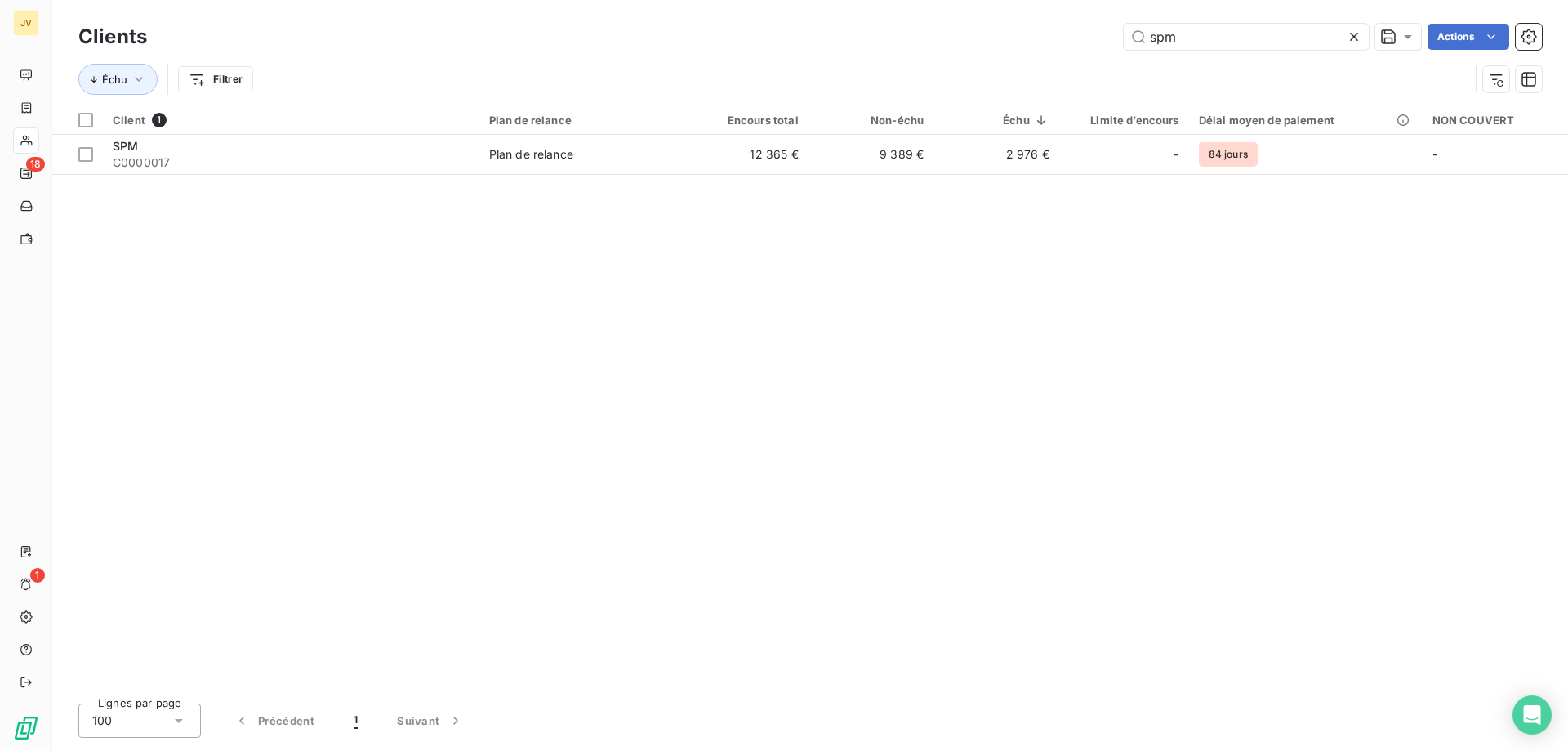
drag, startPoint x: 1250, startPoint y: 35, endPoint x: 1096, endPoint y: 46, distance: 154.4
click at [792, 46] on div "spm Actions" at bounding box center [854, 37] width 1376 height 27
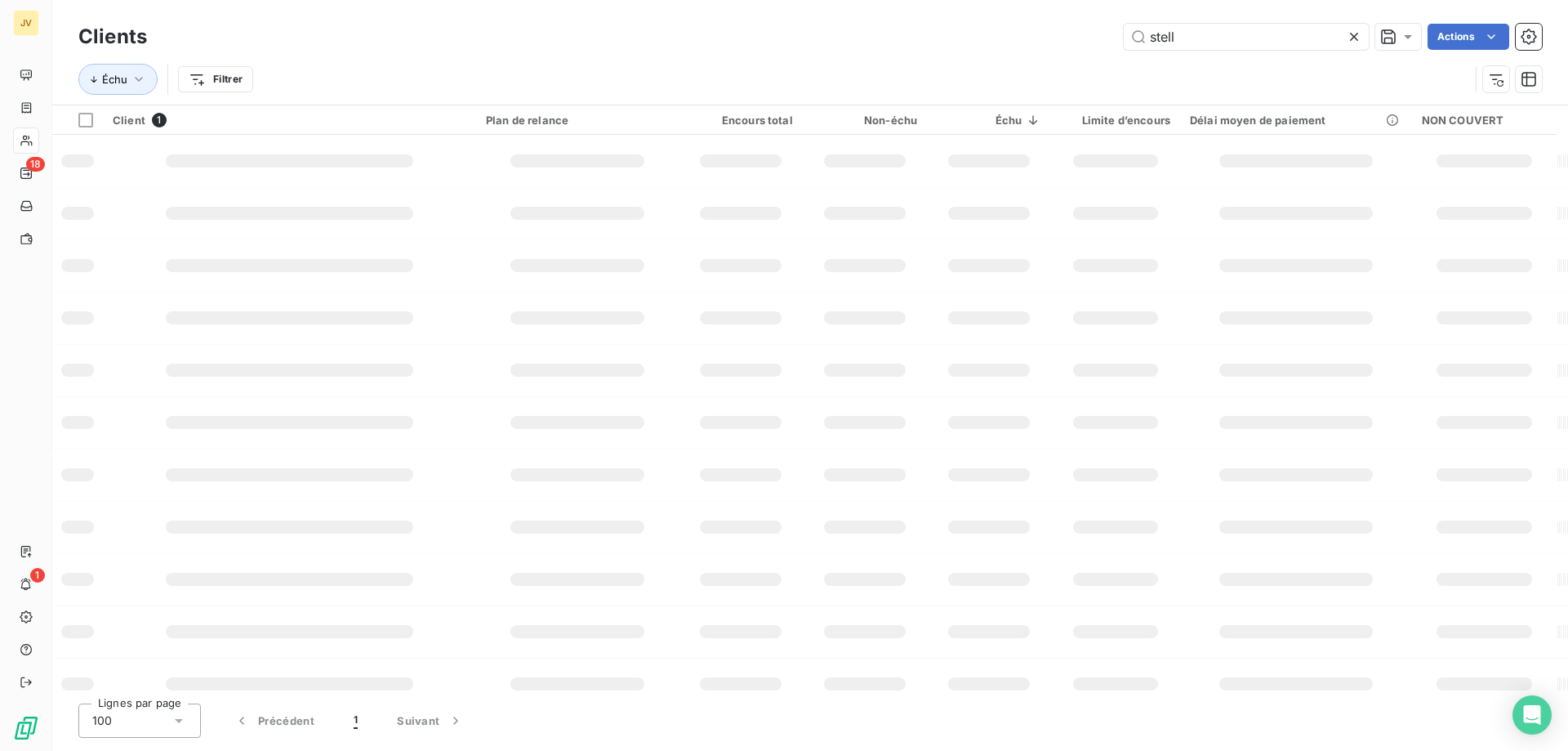
type input "stell"
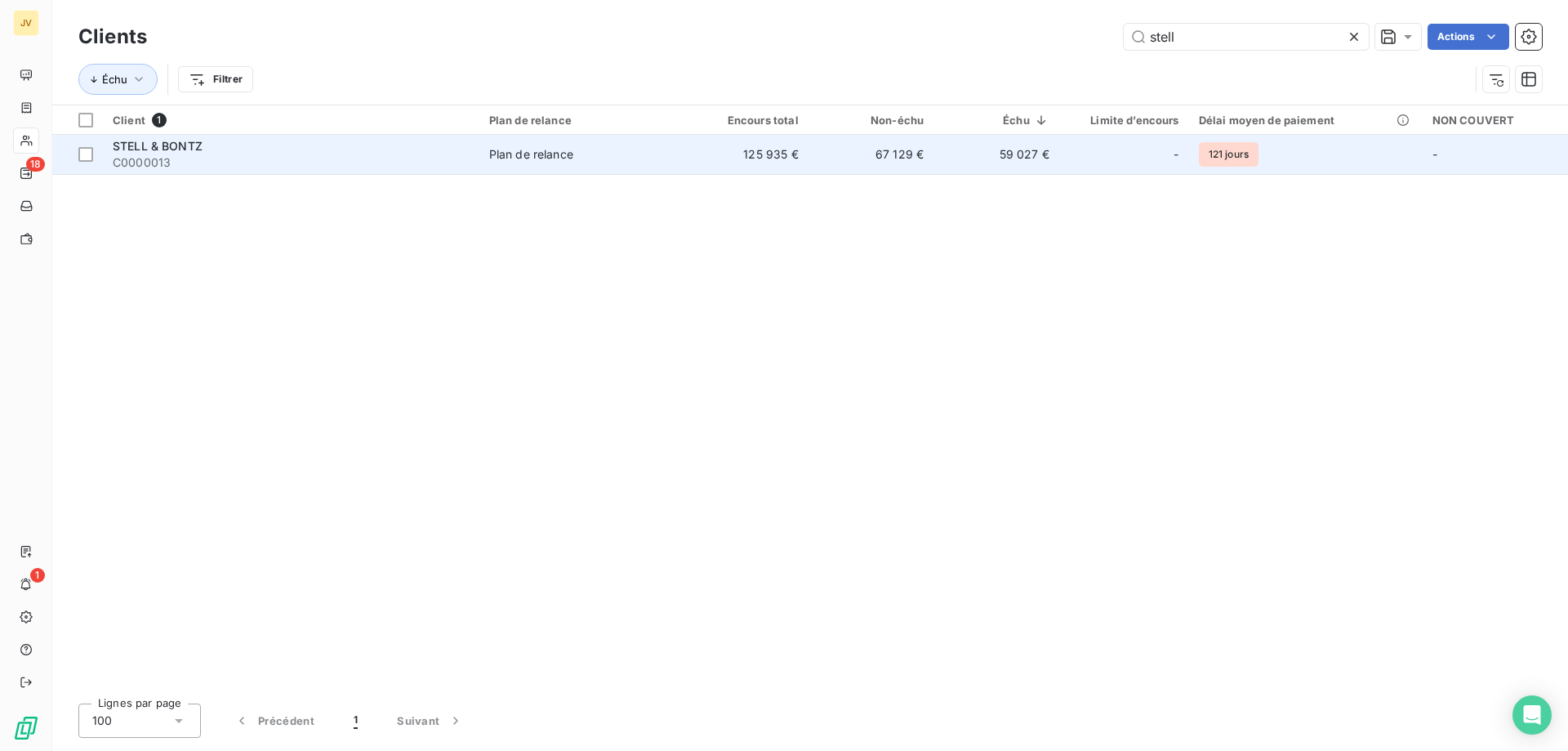
click at [709, 151] on td "125 935 €" at bounding box center [745, 153] width 126 height 39
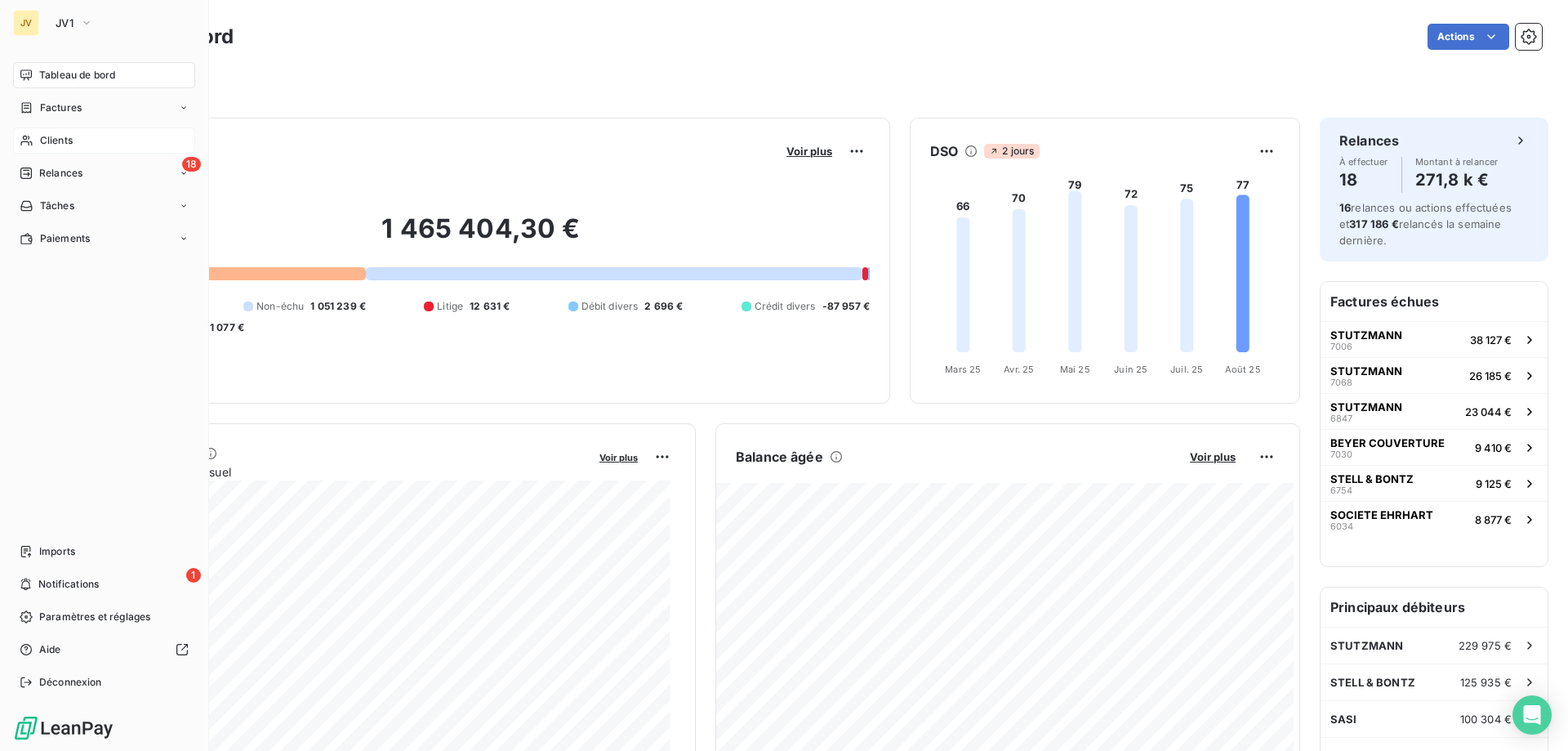
click at [65, 144] on span "Clients" at bounding box center [56, 141] width 33 height 15
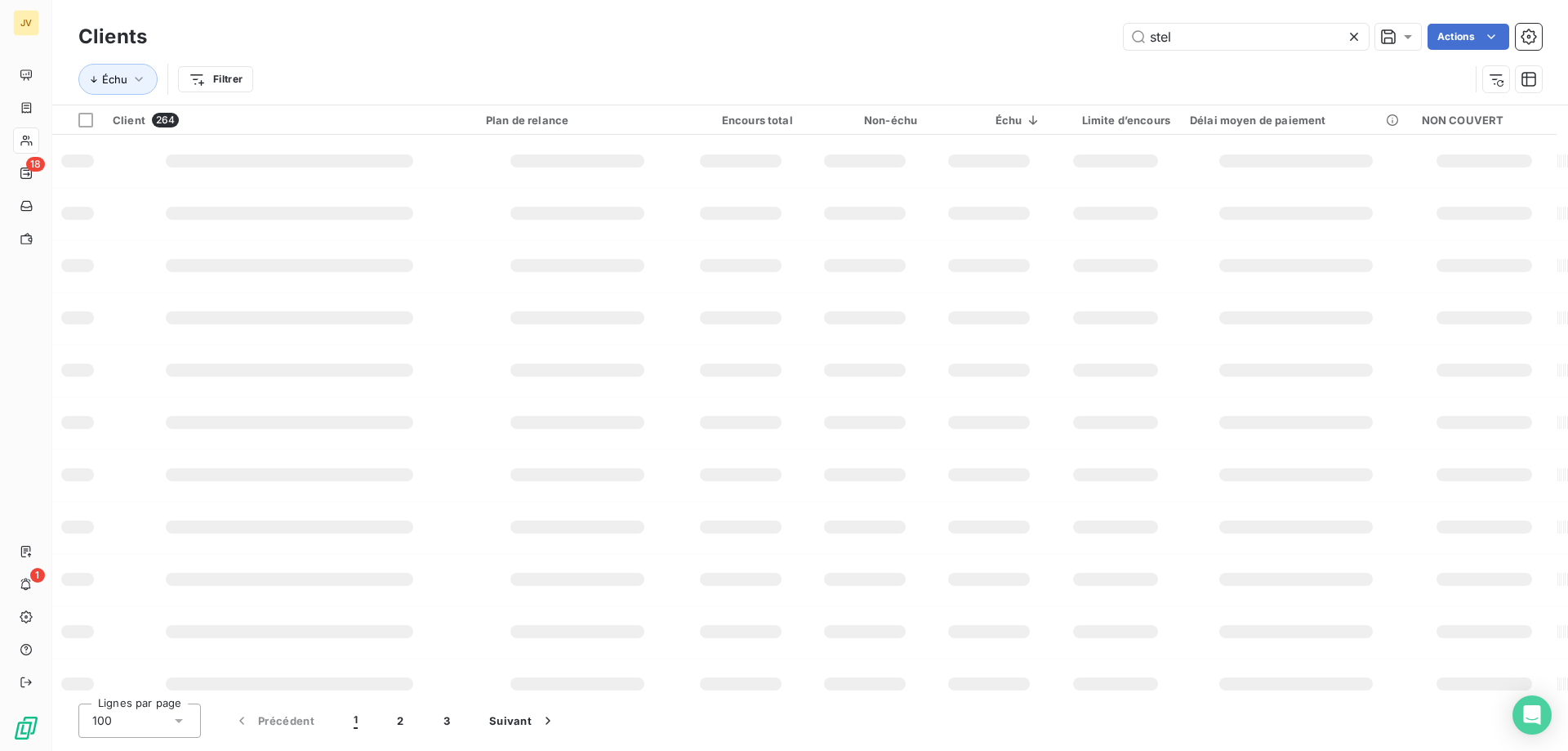
type input "stel"
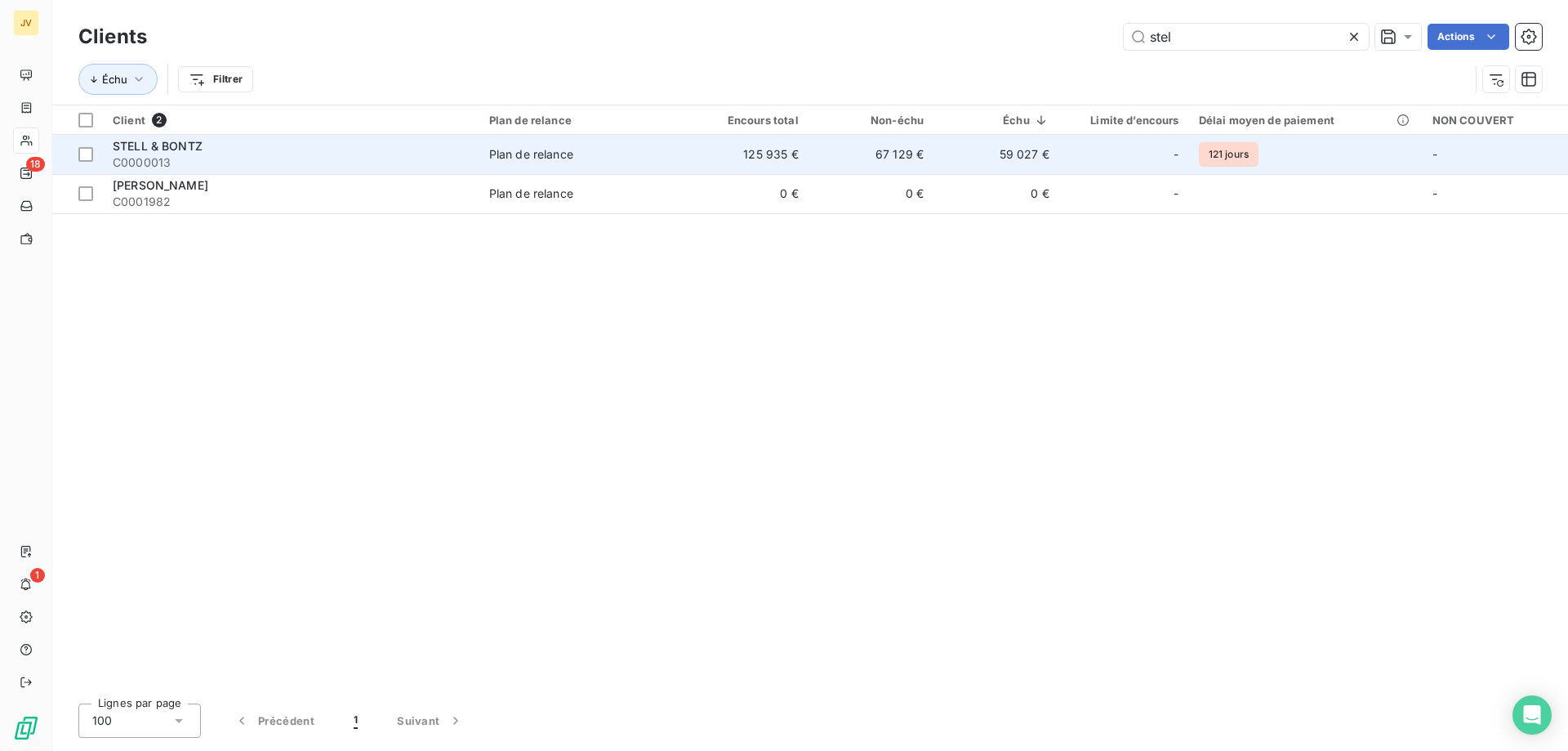
click at [438, 152] on div "STELL & BONTZ" at bounding box center [291, 146] width 357 height 16
